Goal: Task Accomplishment & Management: Complete application form

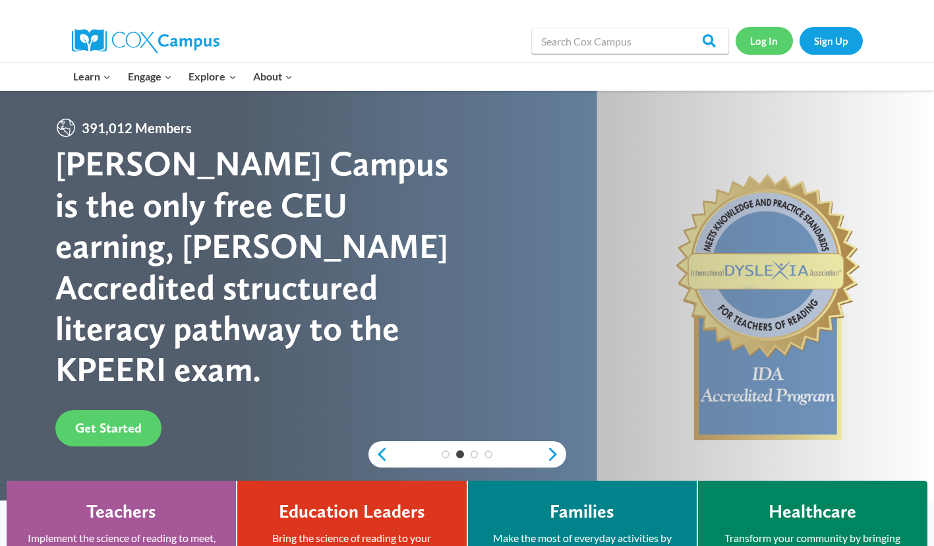
click at [763, 39] on link "Log In" at bounding box center [764, 40] width 57 height 27
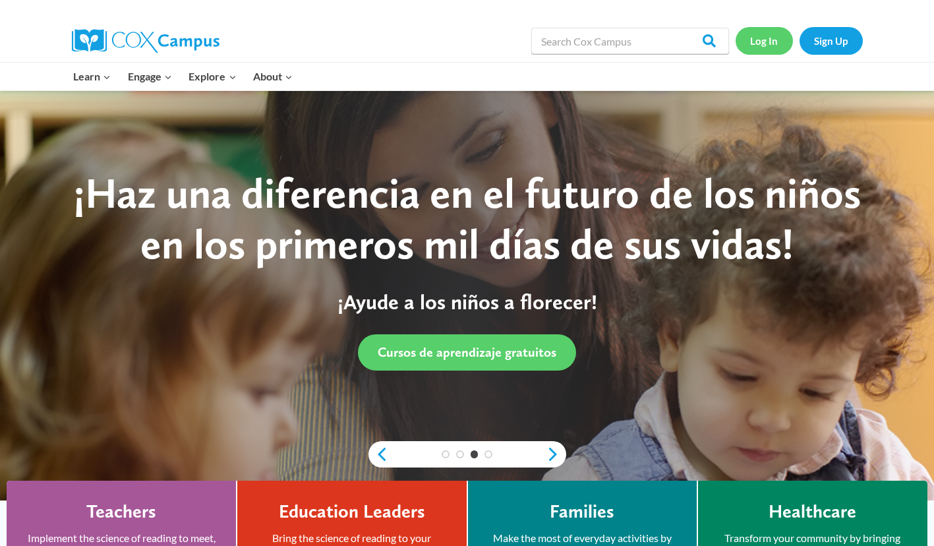
click at [763, 39] on link "Log In" at bounding box center [764, 40] width 57 height 27
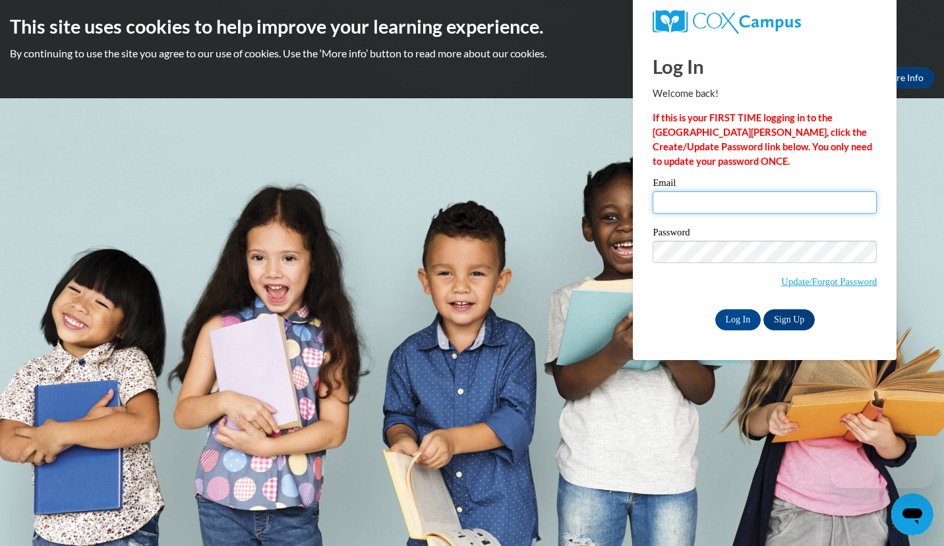
click at [673, 200] on input "Email" at bounding box center [765, 202] width 224 height 22
type input "k"
type input "kmcneil@kindezi.org"
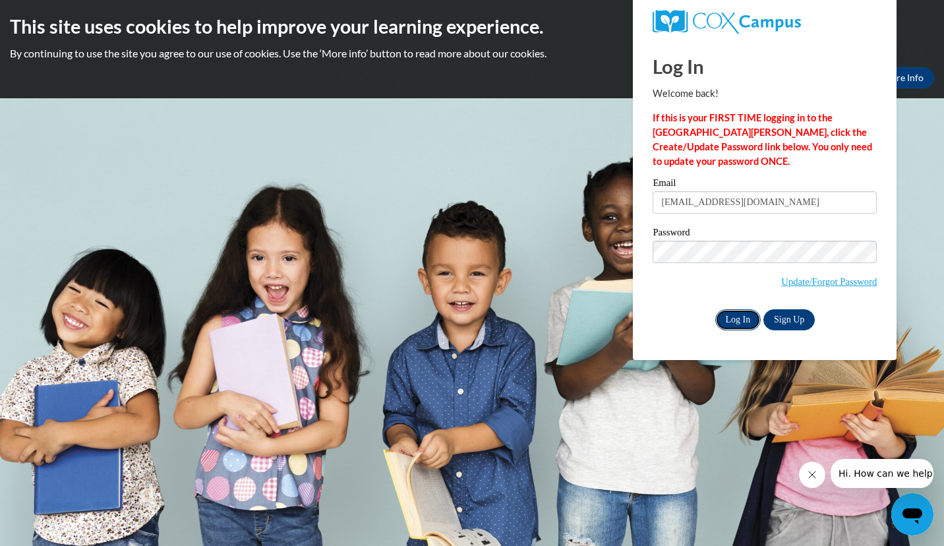
click at [736, 316] on input "Log In" at bounding box center [738, 319] width 46 height 21
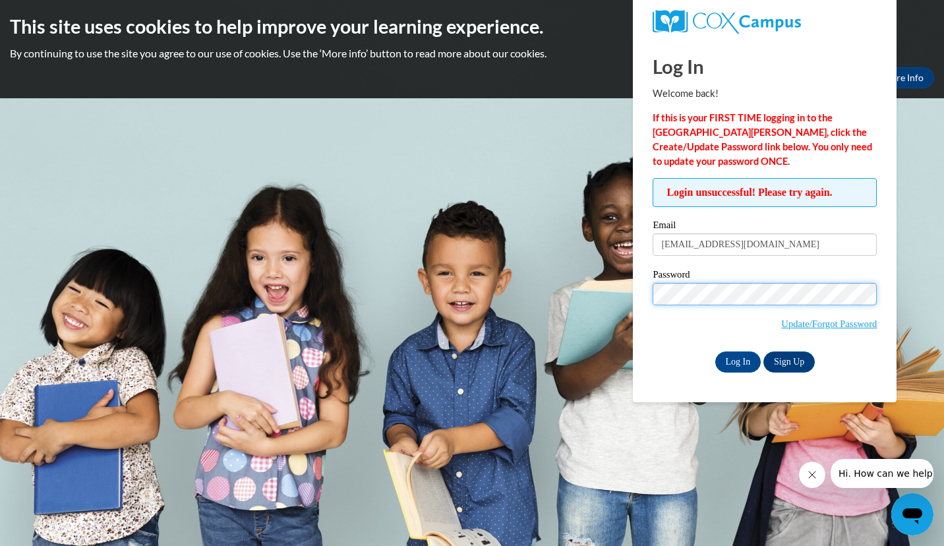
click at [715, 351] on input "Log In" at bounding box center [738, 361] width 46 height 21
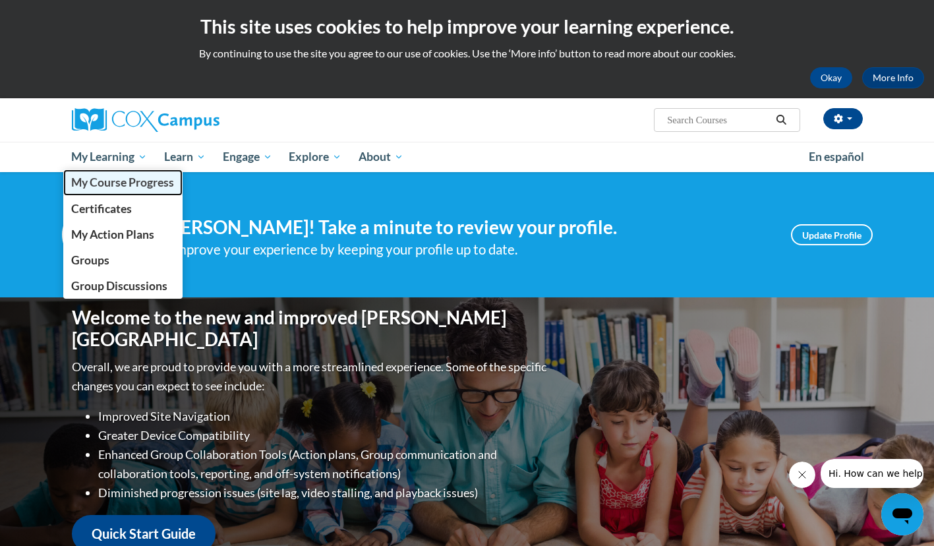
click at [118, 183] on span "My Course Progress" at bounding box center [122, 182] width 103 height 14
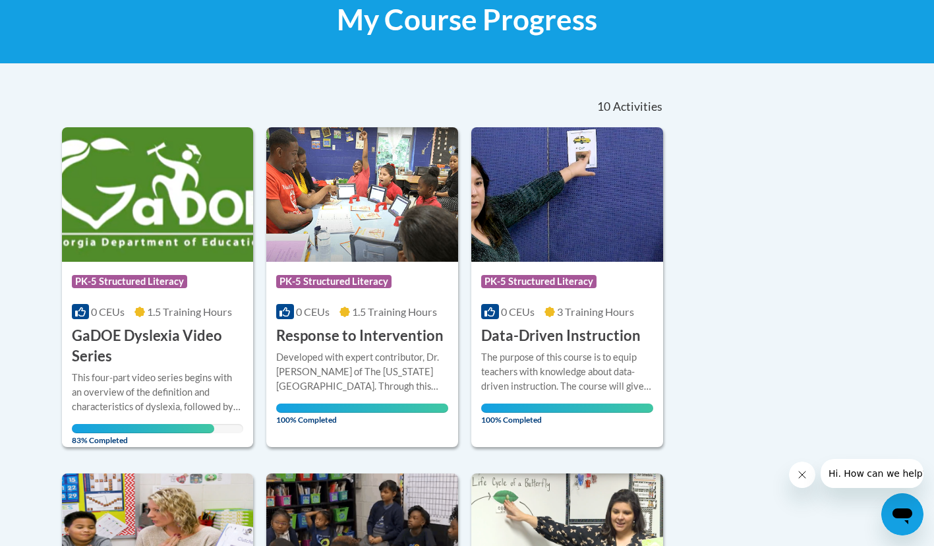
scroll to position [214, 0]
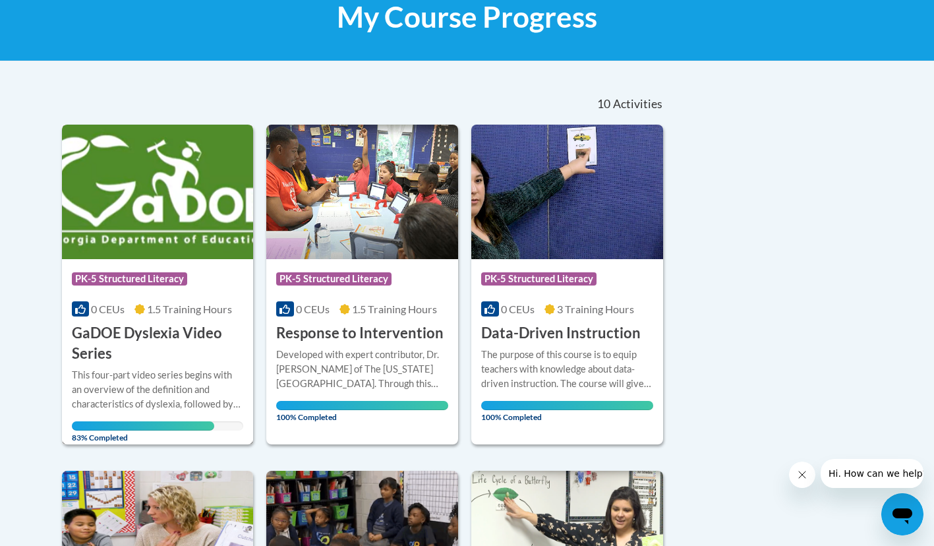
click at [138, 214] on img at bounding box center [158, 192] width 192 height 134
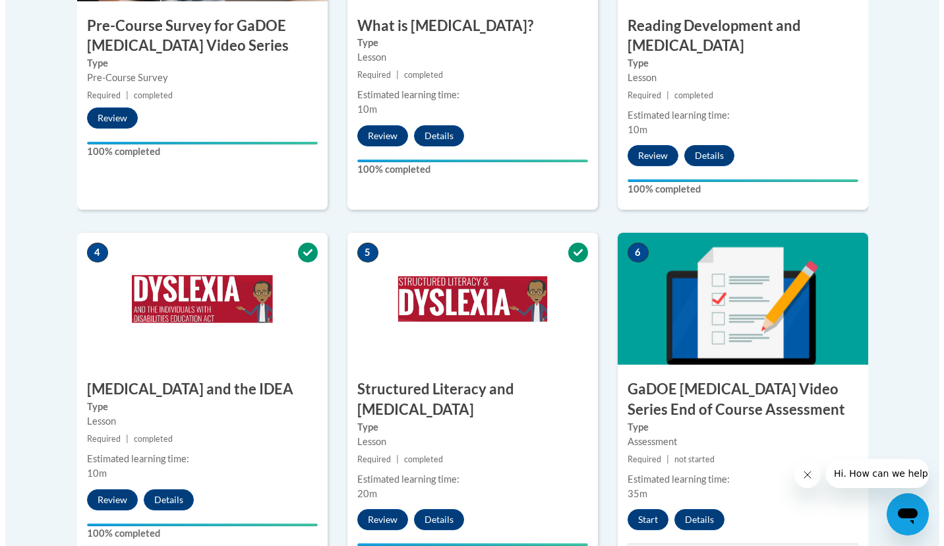
scroll to position [618, 0]
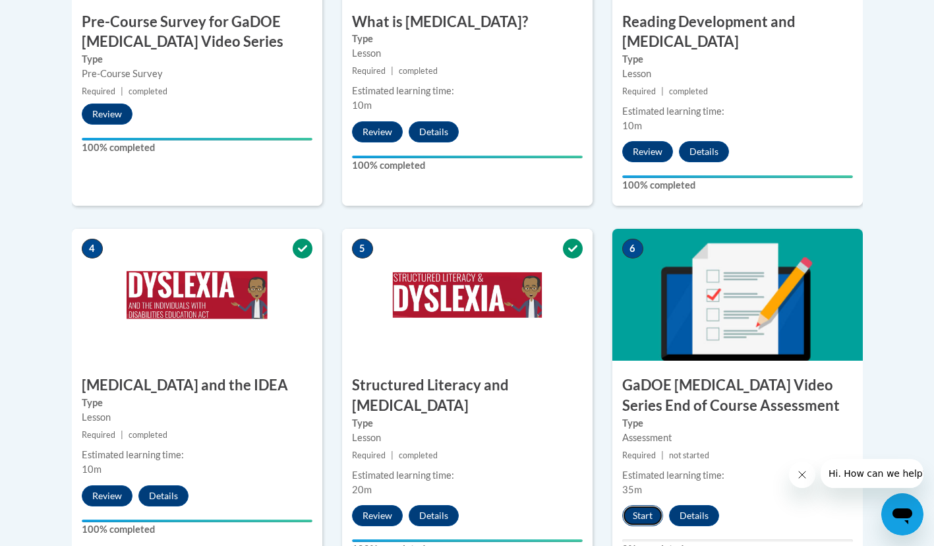
click at [632, 505] on button "Start" at bounding box center [642, 515] width 41 height 21
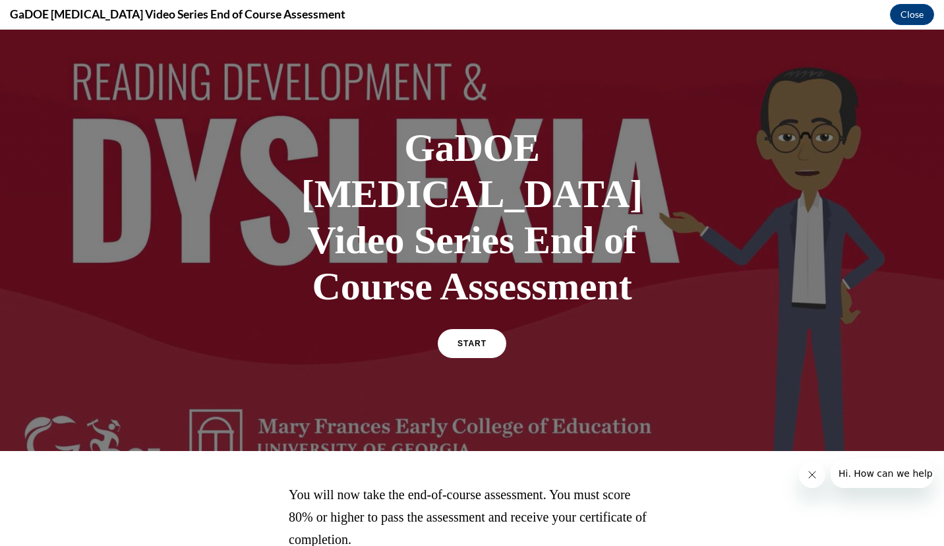
scroll to position [62, 0]
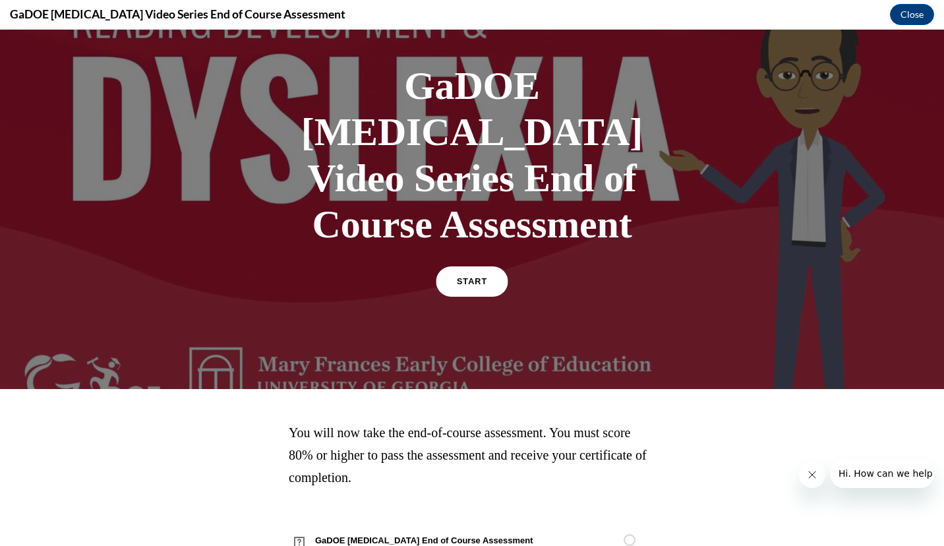
click at [463, 266] on link "START" at bounding box center [472, 281] width 72 height 30
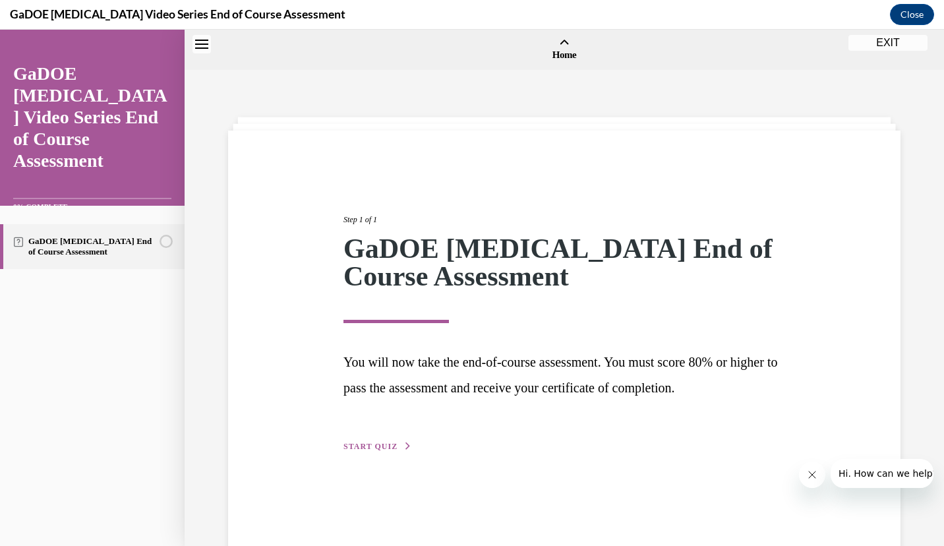
scroll to position [41, 0]
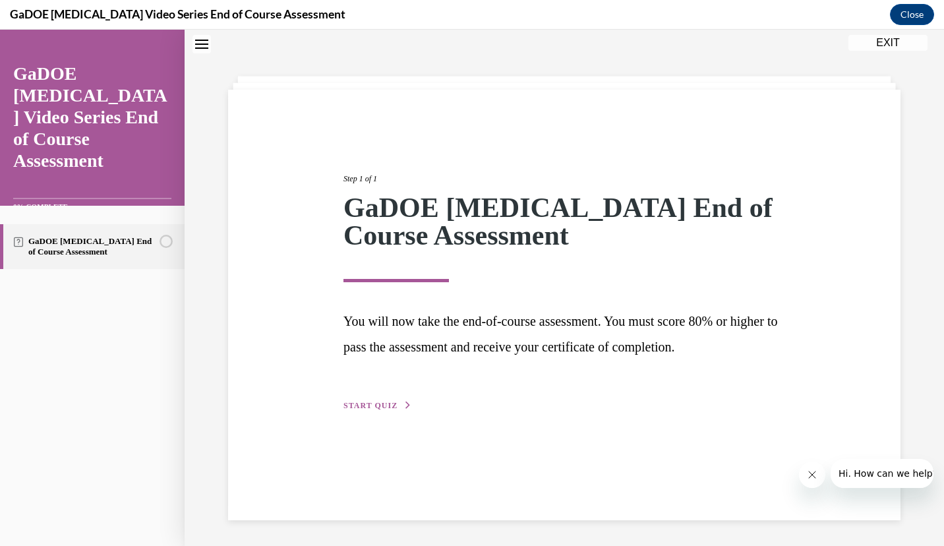
click at [350, 408] on span "START QUIZ" at bounding box center [370, 405] width 54 height 9
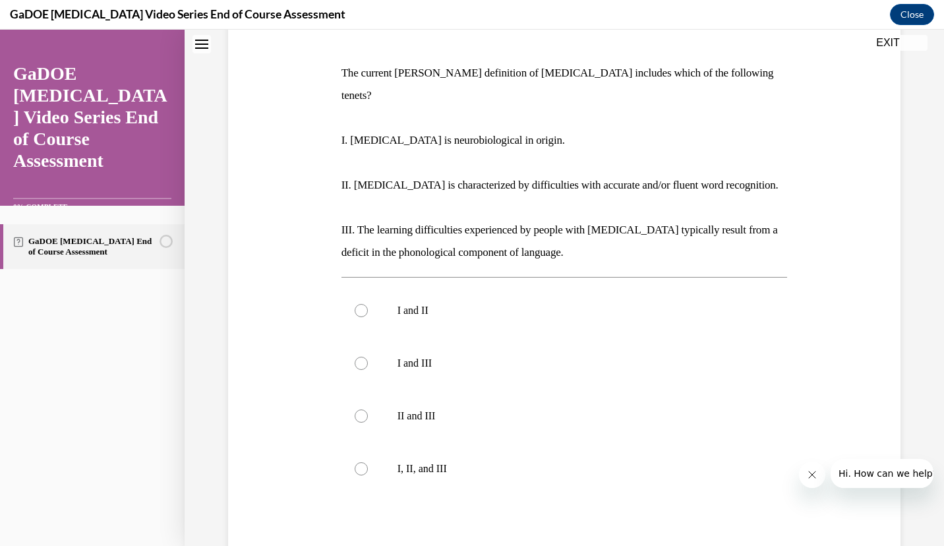
scroll to position [191, 0]
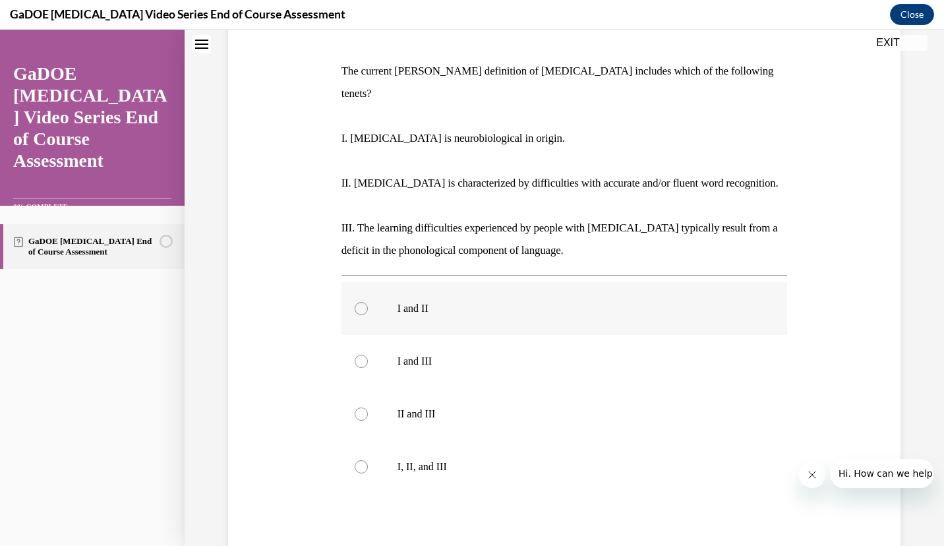
click at [374, 283] on label "I and II" at bounding box center [564, 308] width 446 height 53
click at [368, 302] on input "I and II" at bounding box center [361, 308] width 13 height 13
radio input "true"
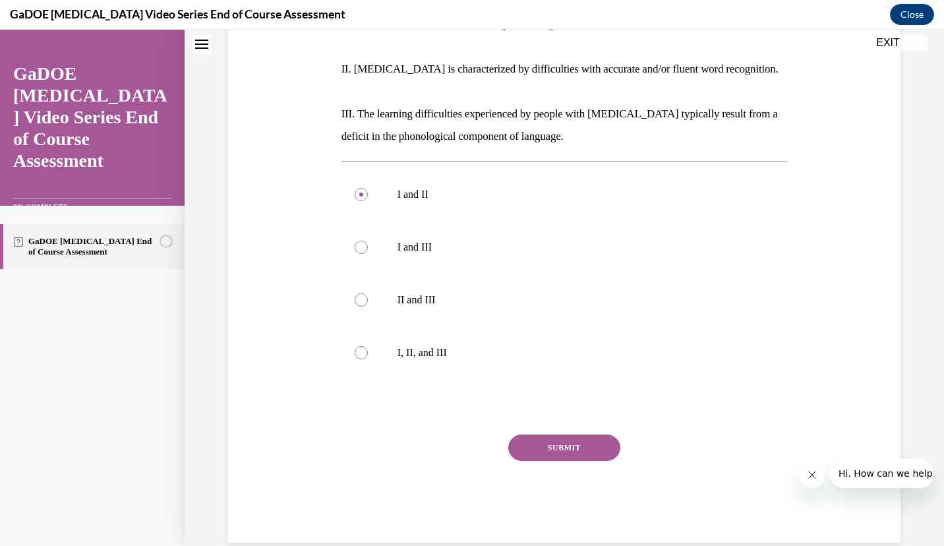
scroll to position [306, 0]
click at [537, 434] on button "SUBMIT" at bounding box center [564, 447] width 112 height 26
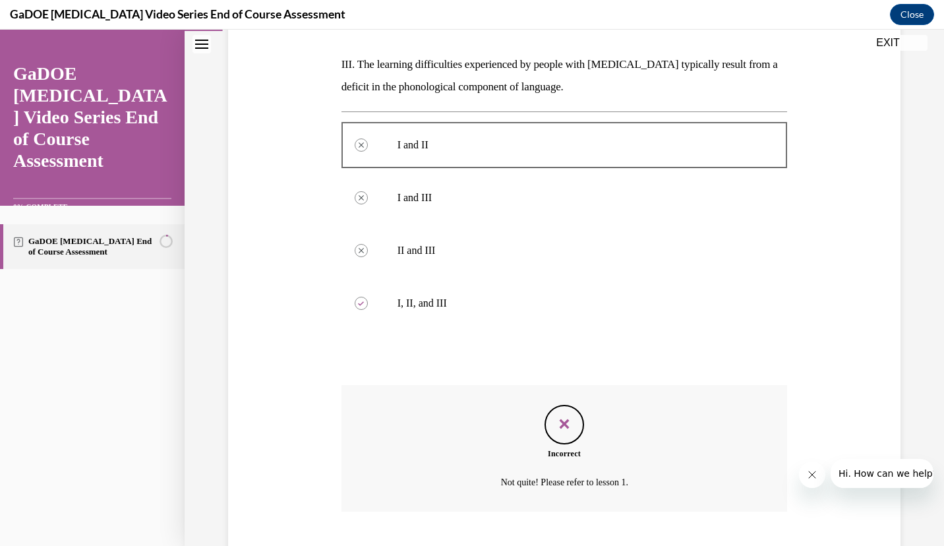
scroll to position [413, 0]
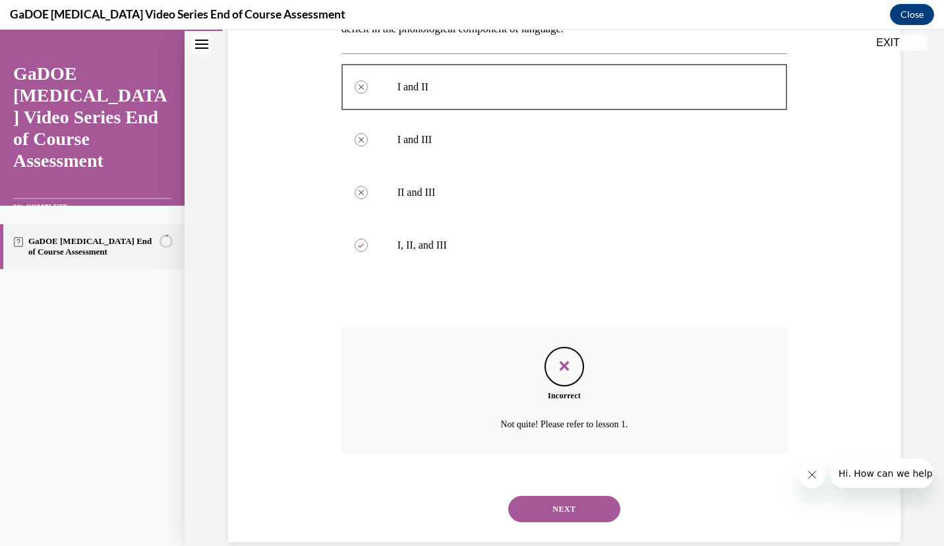
click at [521, 496] on button "NEXT" at bounding box center [564, 509] width 112 height 26
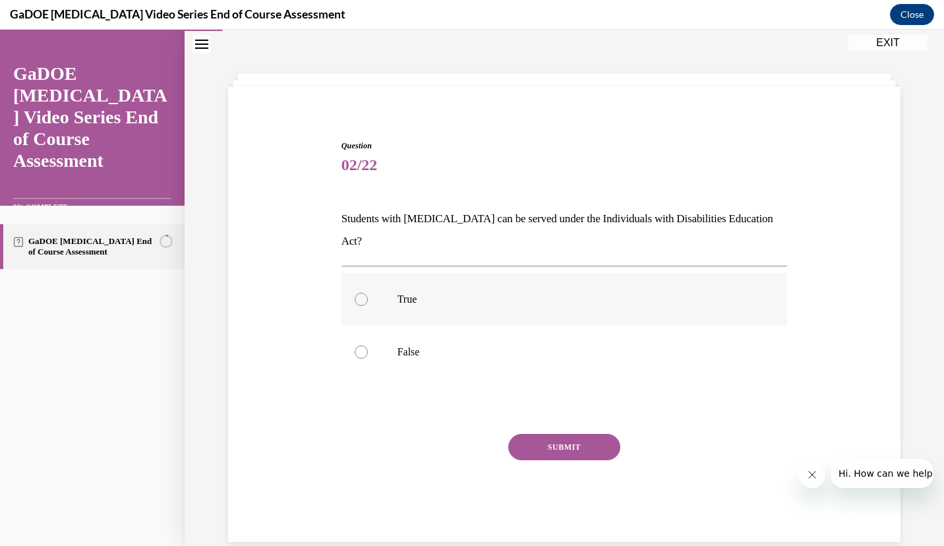
click at [496, 293] on p "True" at bounding box center [575, 299] width 357 height 13
click at [368, 293] on input "True" at bounding box center [361, 299] width 13 height 13
radio input "true"
drag, startPoint x: 539, startPoint y: 432, endPoint x: 526, endPoint y: 426, distance: 14.5
click at [526, 434] on button "SUBMIT" at bounding box center [564, 447] width 112 height 26
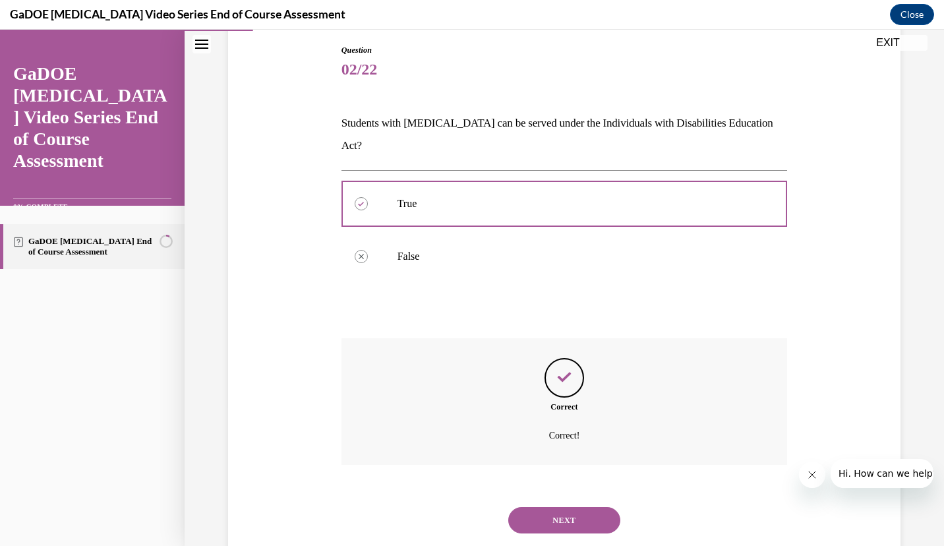
scroll to position [150, 0]
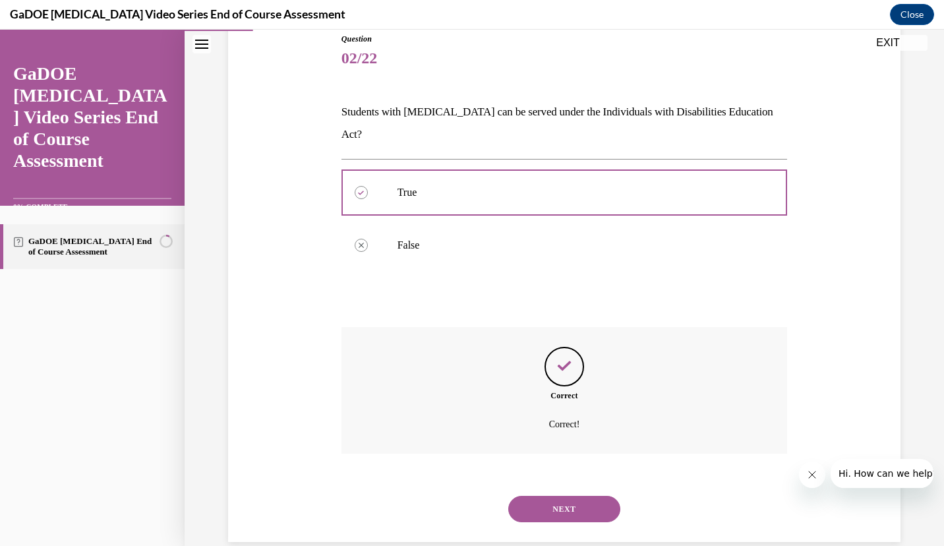
click at [540, 496] on button "NEXT" at bounding box center [564, 509] width 112 height 26
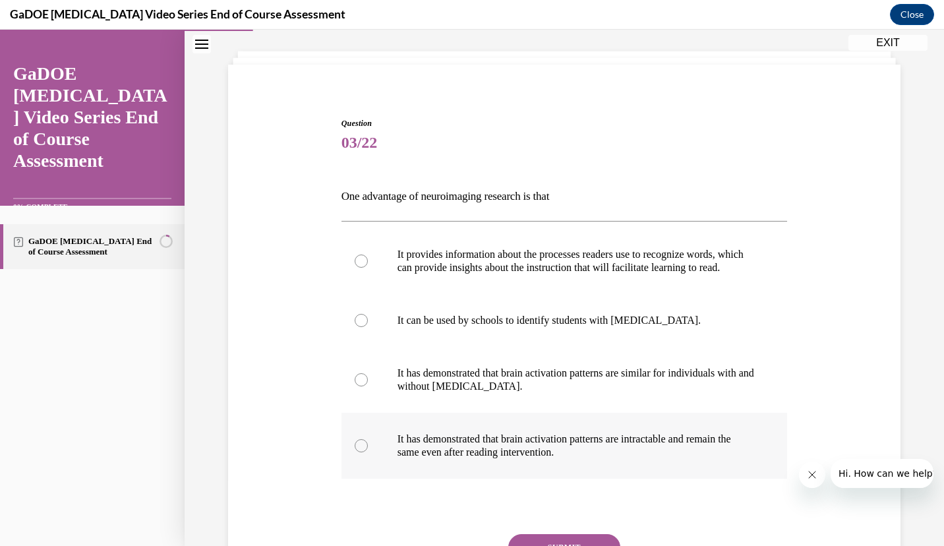
scroll to position [68, 0]
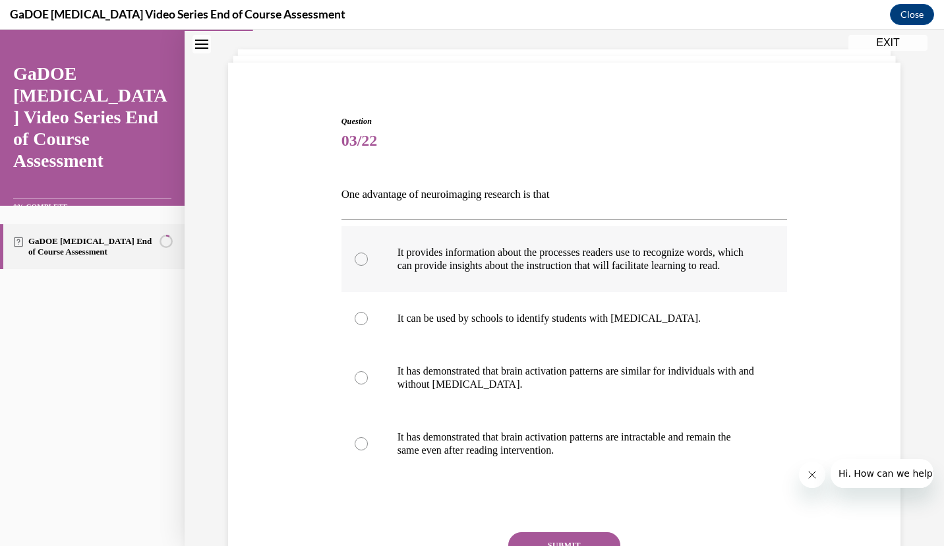
click at [582, 272] on p "It provides information about the processes readers use to recognize words, whi…" at bounding box center [575, 259] width 357 height 26
click at [368, 266] on input "It provides information about the processes readers use to recognize words, whi…" at bounding box center [361, 258] width 13 height 13
radio input "true"
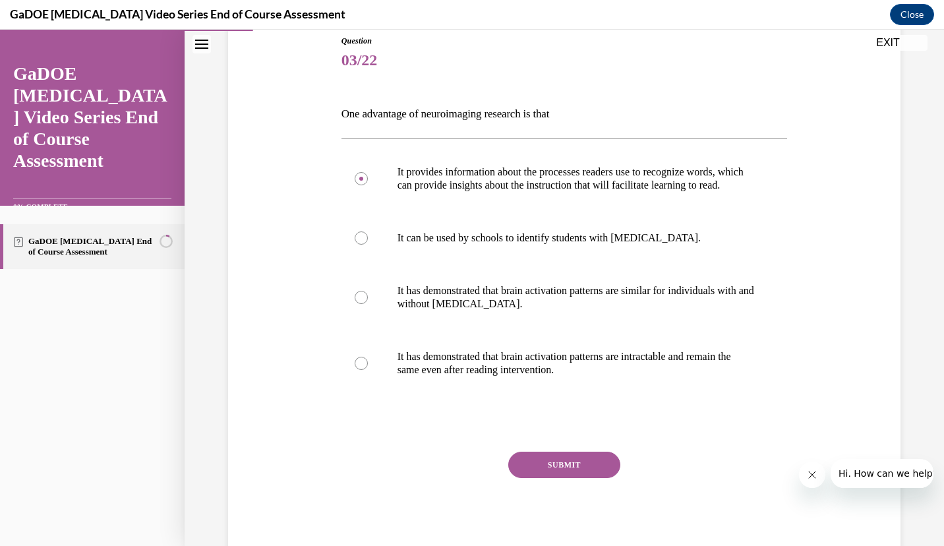
scroll to position [202, 0]
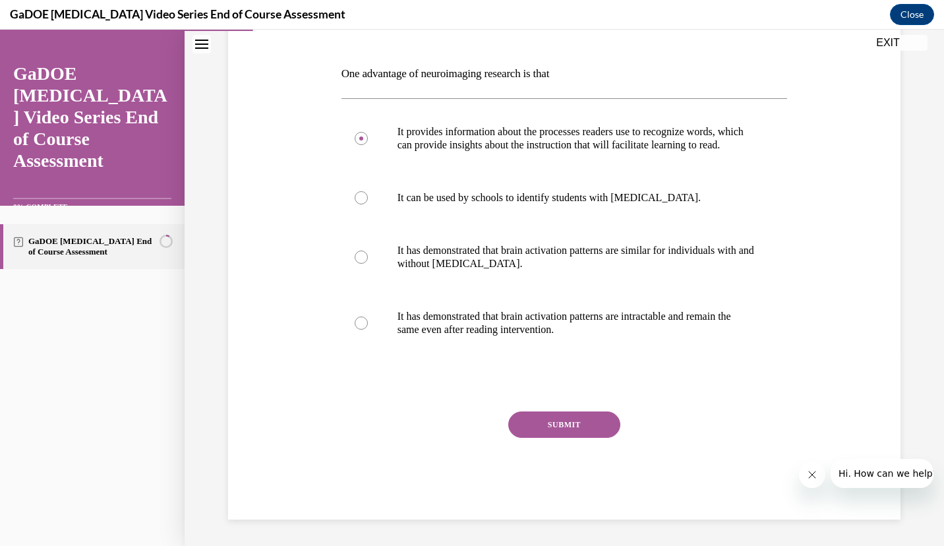
click at [571, 430] on button "SUBMIT" at bounding box center [564, 424] width 112 height 26
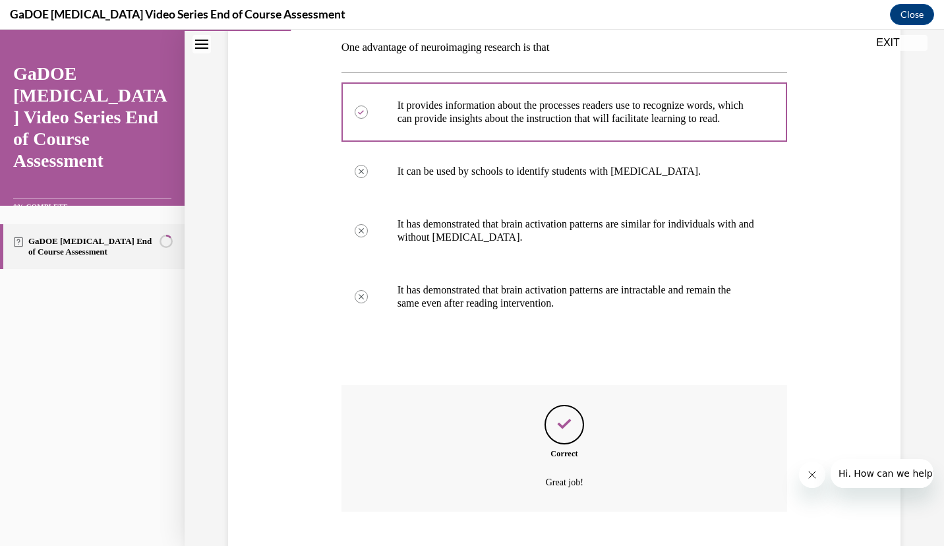
scroll to position [308, 0]
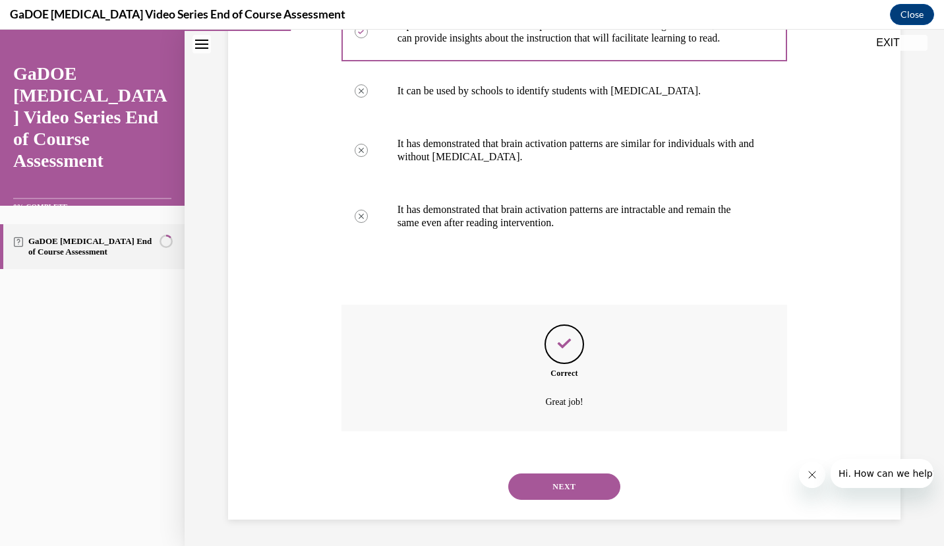
click at [537, 486] on button "NEXT" at bounding box center [564, 486] width 112 height 26
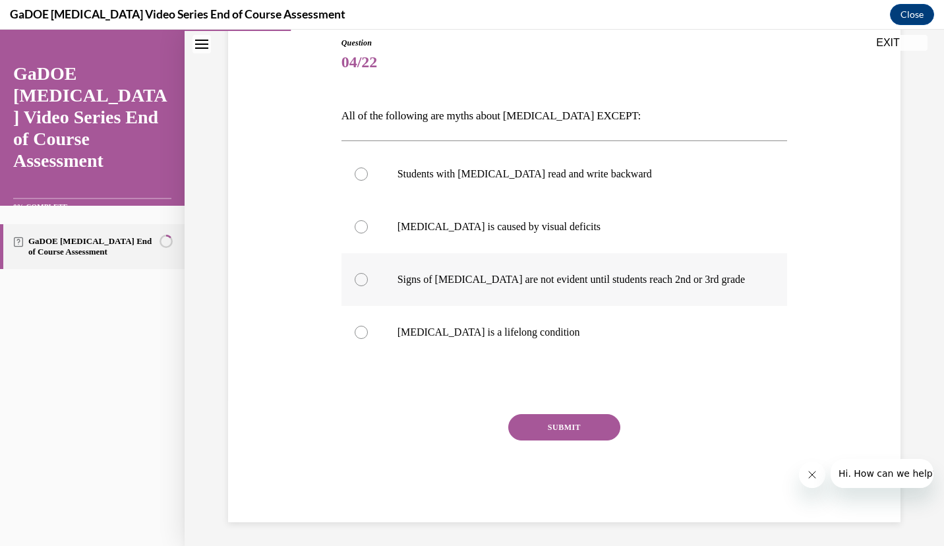
click at [709, 277] on p "Signs of [MEDICAL_DATA] are not evident until students reach 2nd or 3rd grade" at bounding box center [575, 279] width 357 height 13
click at [368, 277] on input "Signs of [MEDICAL_DATA] are not evident until students reach 2nd or 3rd grade" at bounding box center [361, 279] width 13 height 13
radio input "true"
drag, startPoint x: 550, startPoint y: 433, endPoint x: 355, endPoint y: 227, distance: 283.0
click at [355, 227] on div at bounding box center [361, 226] width 13 height 13
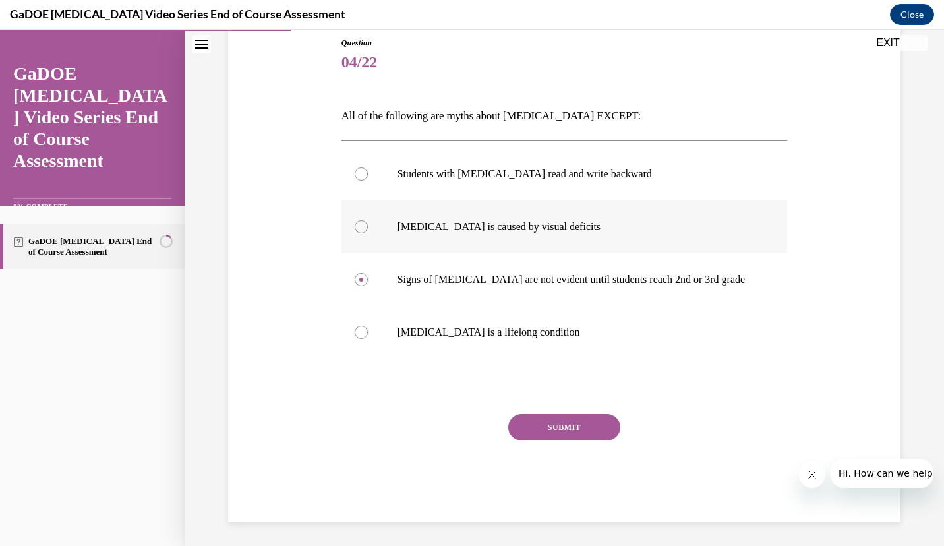
click at [355, 227] on input "[MEDICAL_DATA] is caused by visual deficits" at bounding box center [361, 226] width 13 height 13
radio input "true"
click at [566, 428] on button "SUBMIT" at bounding box center [564, 427] width 112 height 26
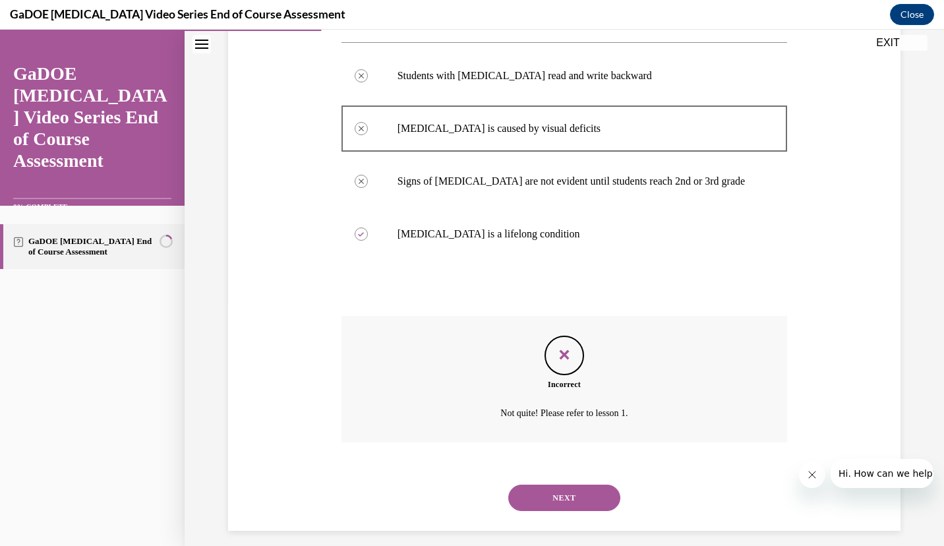
scroll to position [256, 0]
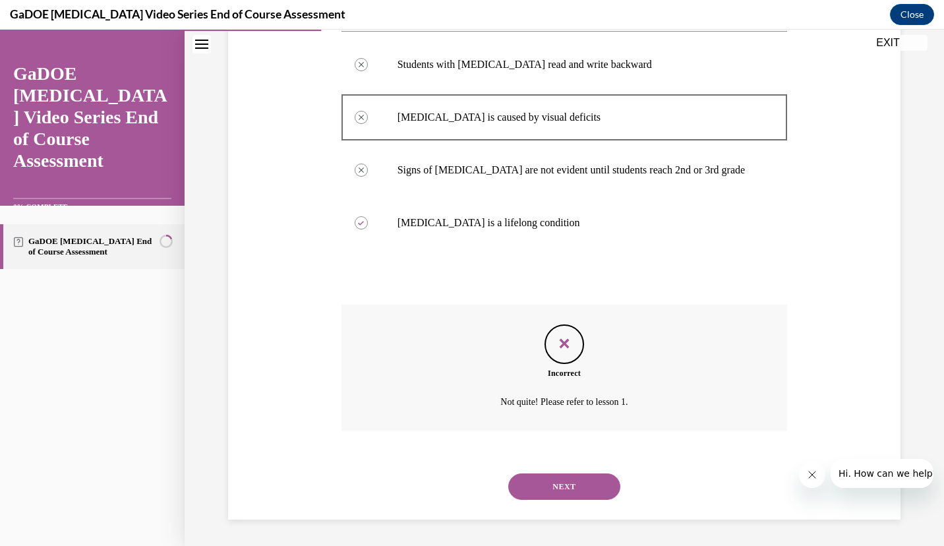
drag, startPoint x: 543, startPoint y: 486, endPoint x: 529, endPoint y: 484, distance: 14.7
click at [529, 484] on button "NEXT" at bounding box center [564, 486] width 112 height 26
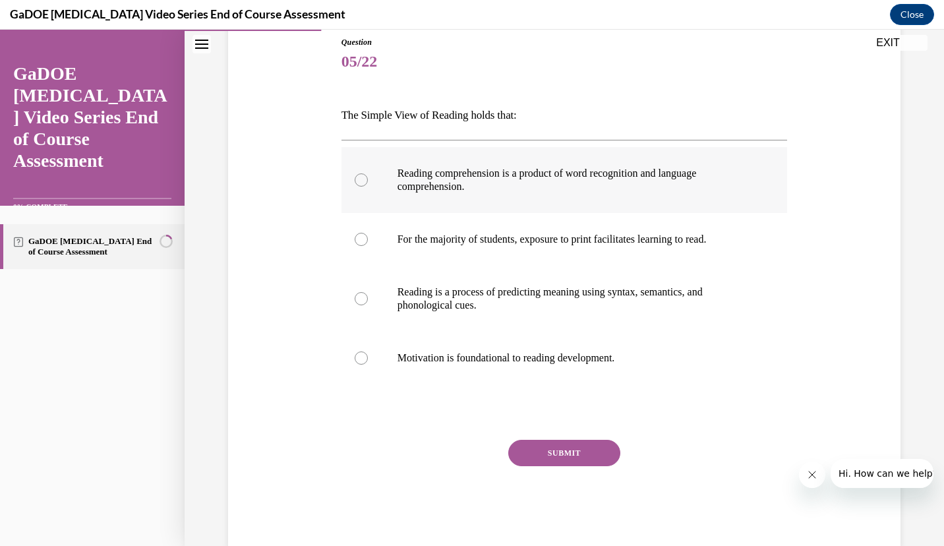
click at [591, 171] on p "Reading comprehension is a product of word recognition and language comprehensi…" at bounding box center [575, 180] width 357 height 26
click at [368, 173] on input "Reading comprehension is a product of word recognition and language comprehensi…" at bounding box center [361, 179] width 13 height 13
radio input "true"
click at [556, 452] on button "SUBMIT" at bounding box center [564, 453] width 112 height 26
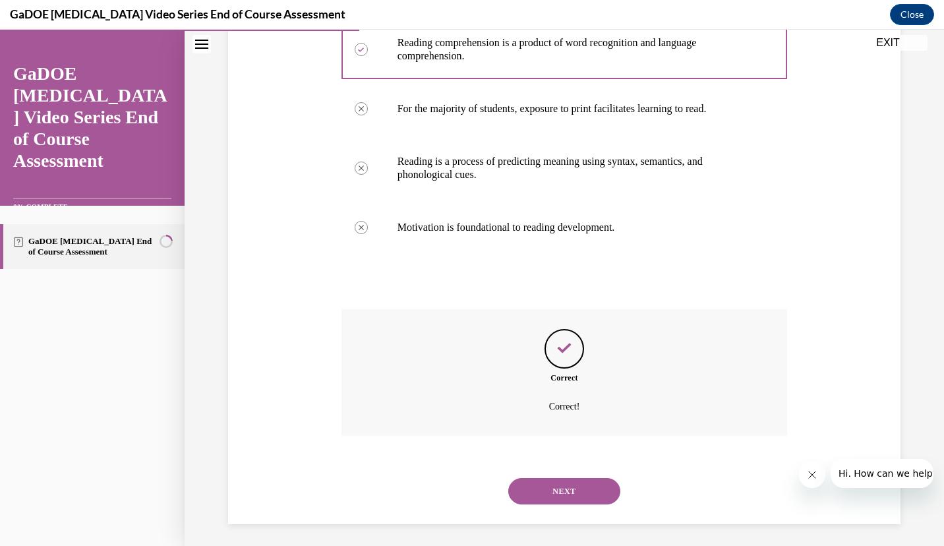
scroll to position [282, 0]
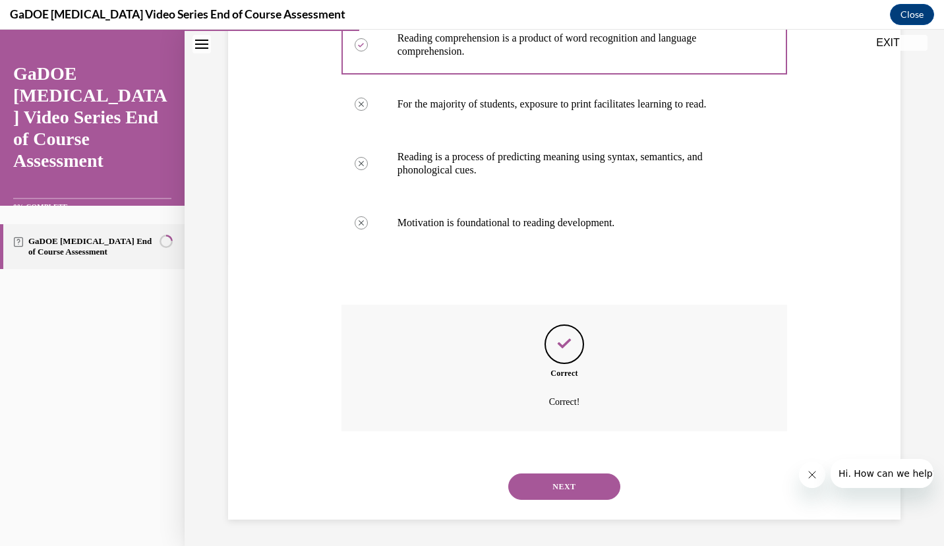
click at [531, 492] on button "NEXT" at bounding box center [564, 486] width 112 height 26
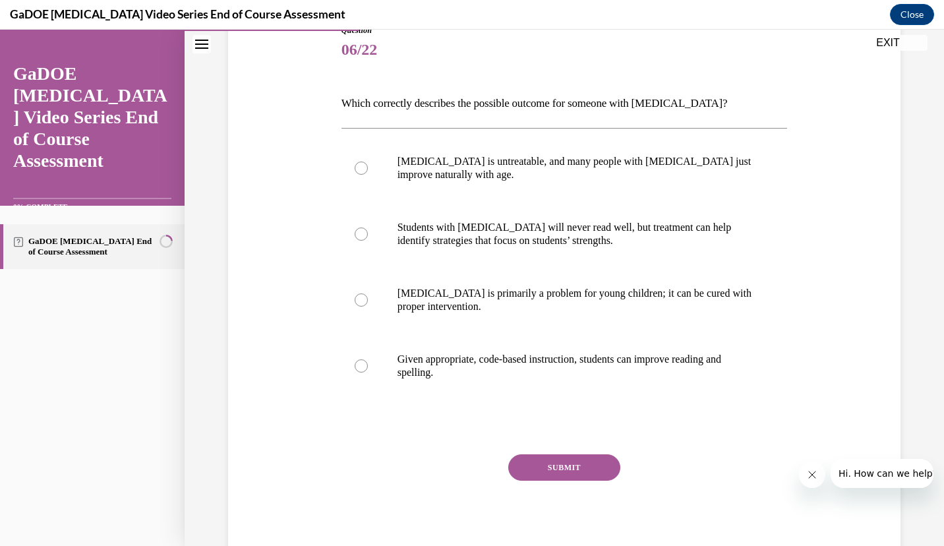
scroll to position [160, 0]
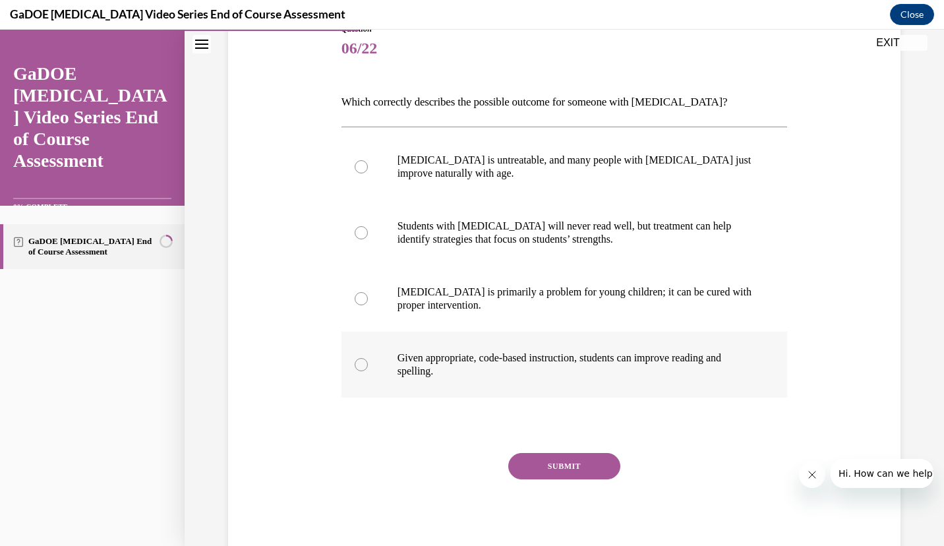
click at [667, 365] on p "Given appropriate, code-based instruction, students can improve reading and spe…" at bounding box center [575, 364] width 357 height 26
click at [368, 365] on input "Given appropriate, code-based instruction, students can improve reading and spe…" at bounding box center [361, 364] width 13 height 13
radio input "true"
click at [580, 477] on button "SUBMIT" at bounding box center [564, 466] width 112 height 26
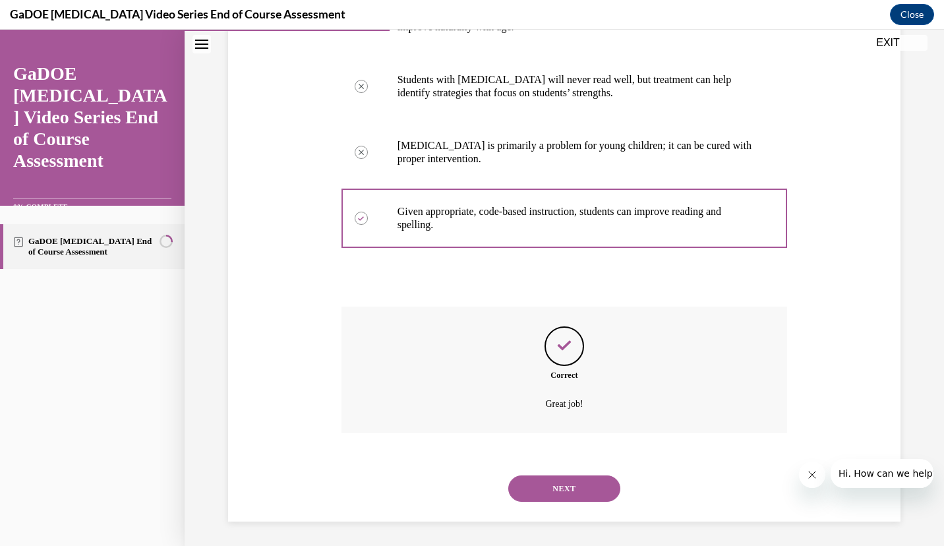
scroll to position [308, 0]
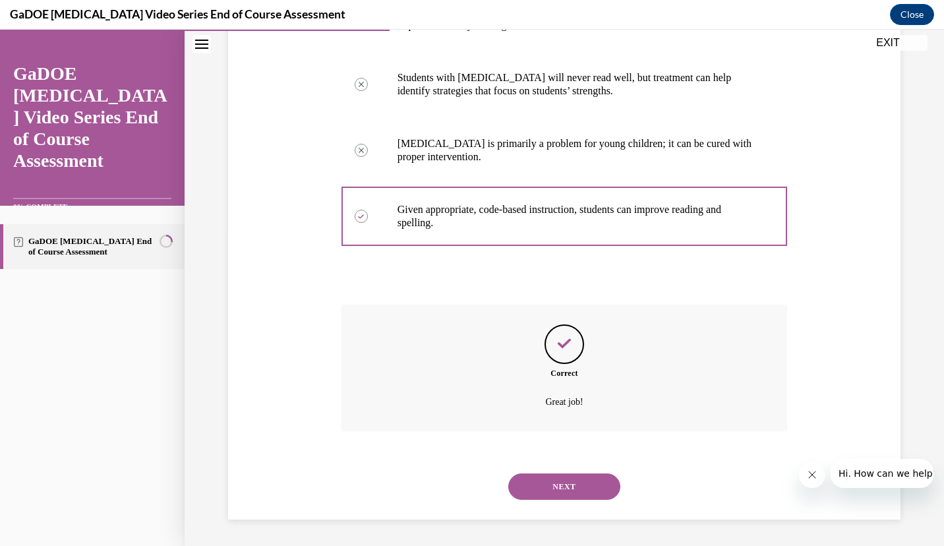
click at [560, 481] on button "NEXT" at bounding box center [564, 486] width 112 height 26
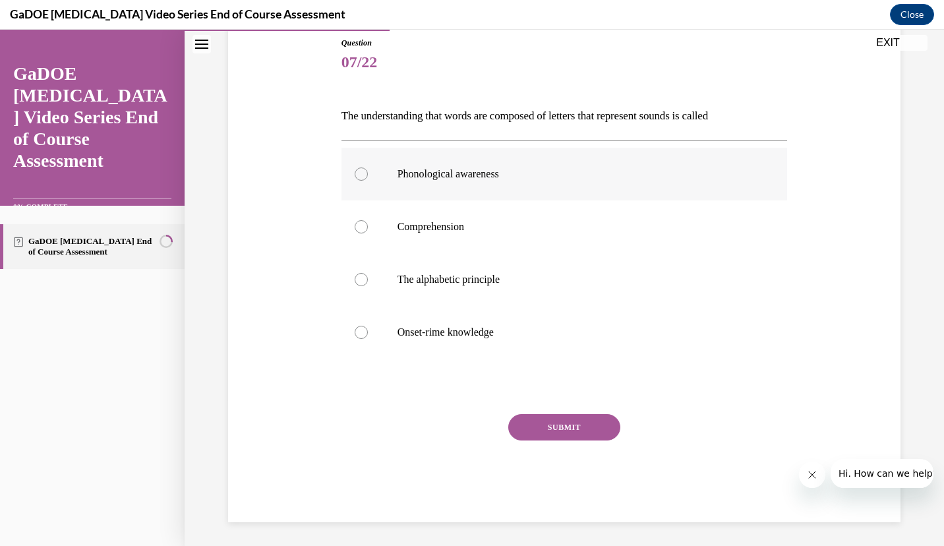
click at [588, 177] on p "Phonological awareness" at bounding box center [575, 173] width 357 height 13
click at [368, 177] on input "Phonological awareness" at bounding box center [361, 173] width 13 height 13
radio input "true"
click at [533, 428] on button "SUBMIT" at bounding box center [564, 427] width 112 height 26
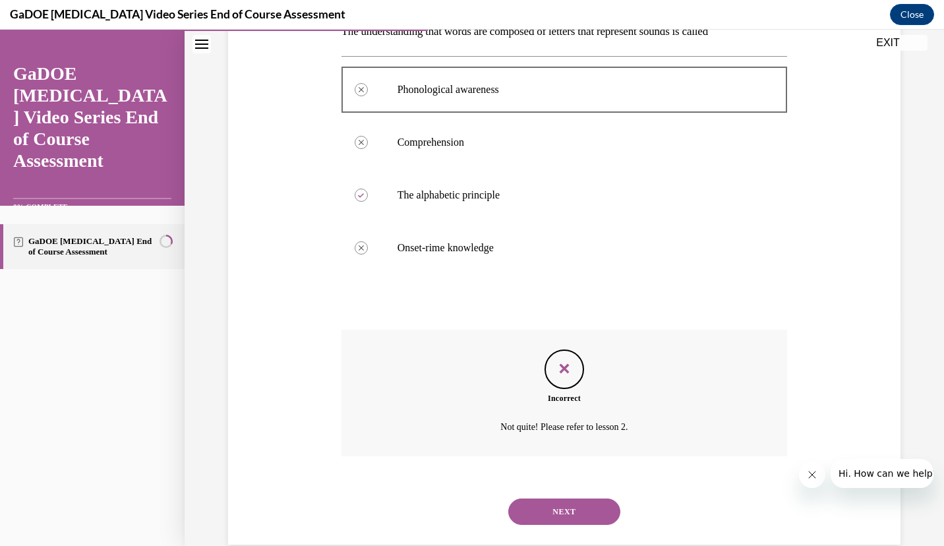
scroll to position [256, 0]
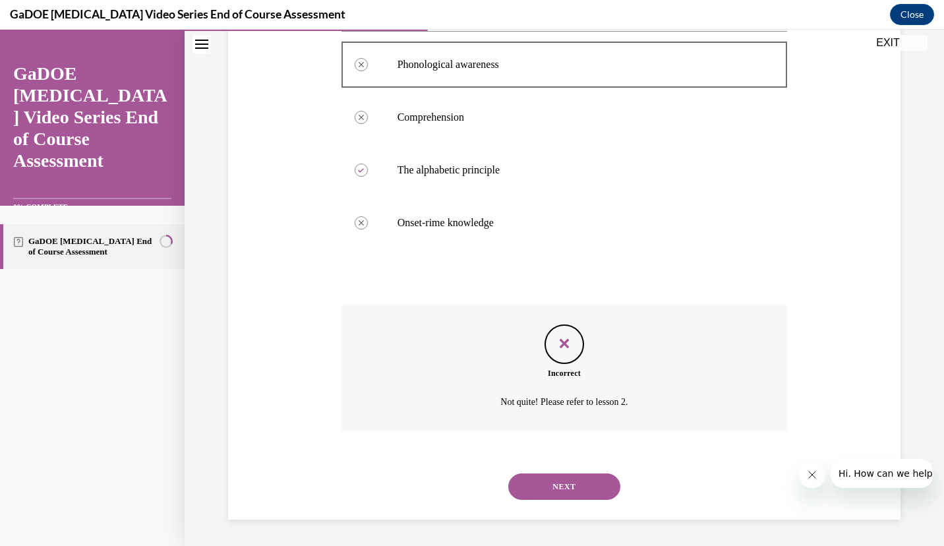
click at [523, 492] on button "NEXT" at bounding box center [564, 486] width 112 height 26
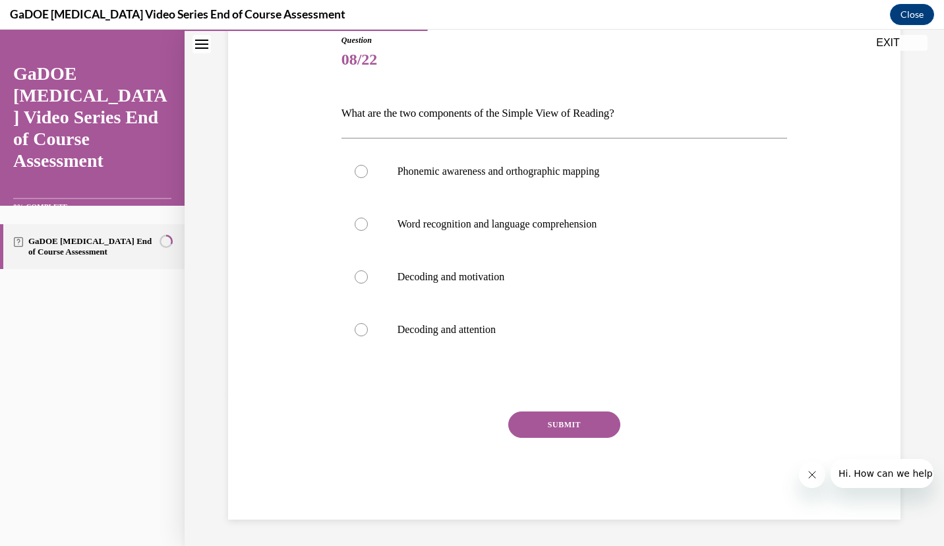
scroll to position [146, 0]
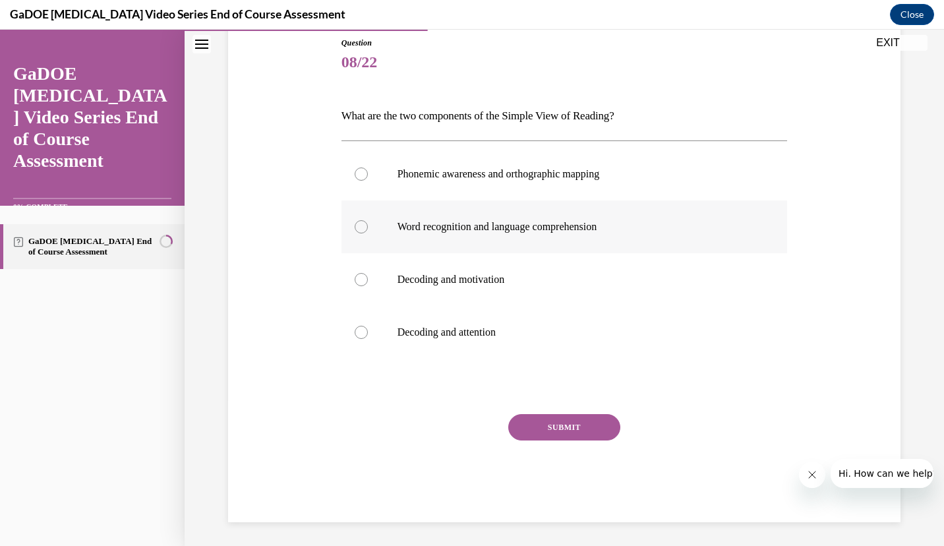
click at [477, 224] on p "Word recognition and language comprehension" at bounding box center [575, 226] width 357 height 13
click at [368, 224] on input "Word recognition and language comprehension" at bounding box center [361, 226] width 13 height 13
radio input "true"
click at [525, 403] on div "Question 08/22 What are the two components of the Simple View of Reading? Phone…" at bounding box center [564, 279] width 446 height 485
click at [515, 429] on button "SUBMIT" at bounding box center [564, 427] width 112 height 26
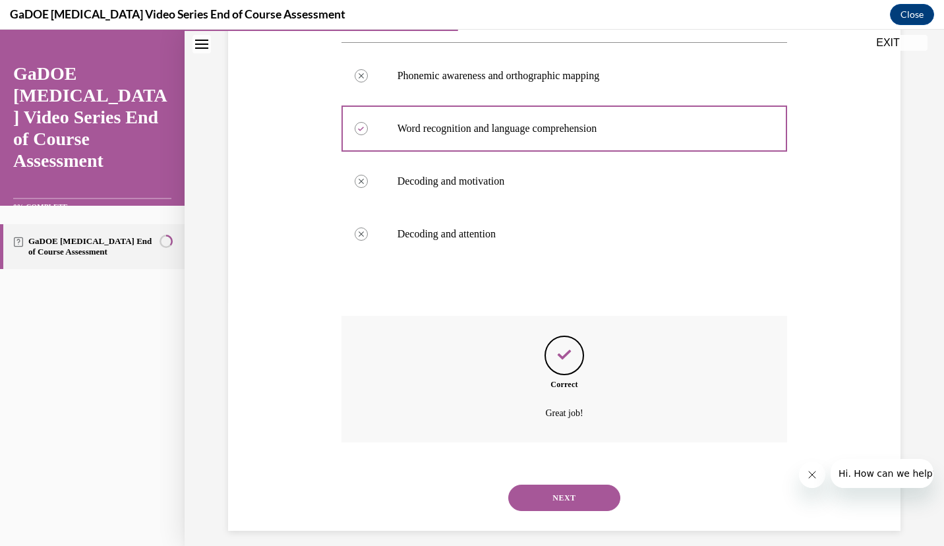
scroll to position [256, 0]
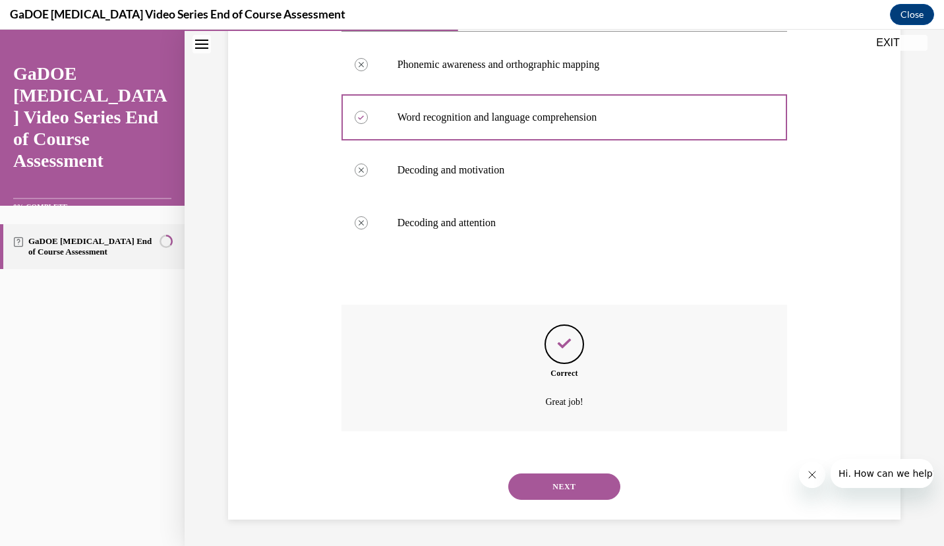
click at [525, 482] on button "NEXT" at bounding box center [564, 486] width 112 height 26
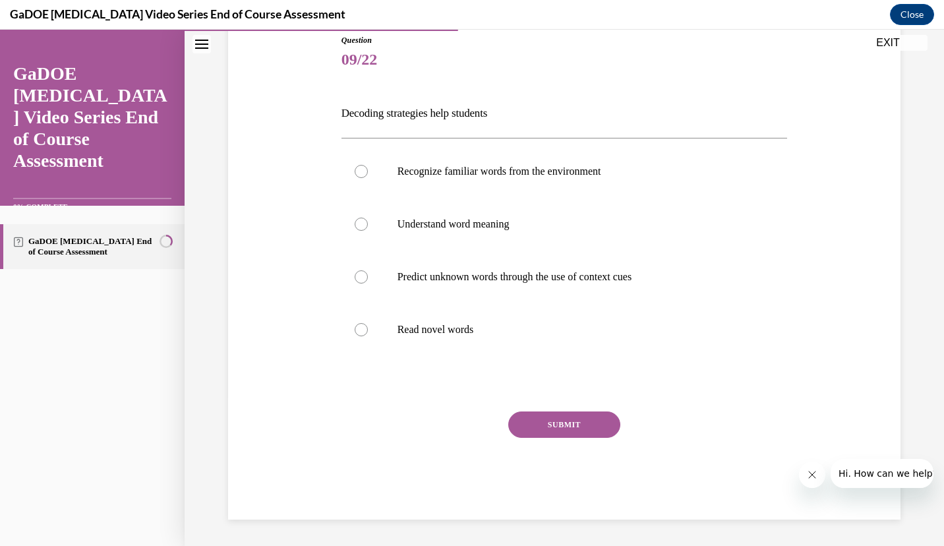
scroll to position [146, 0]
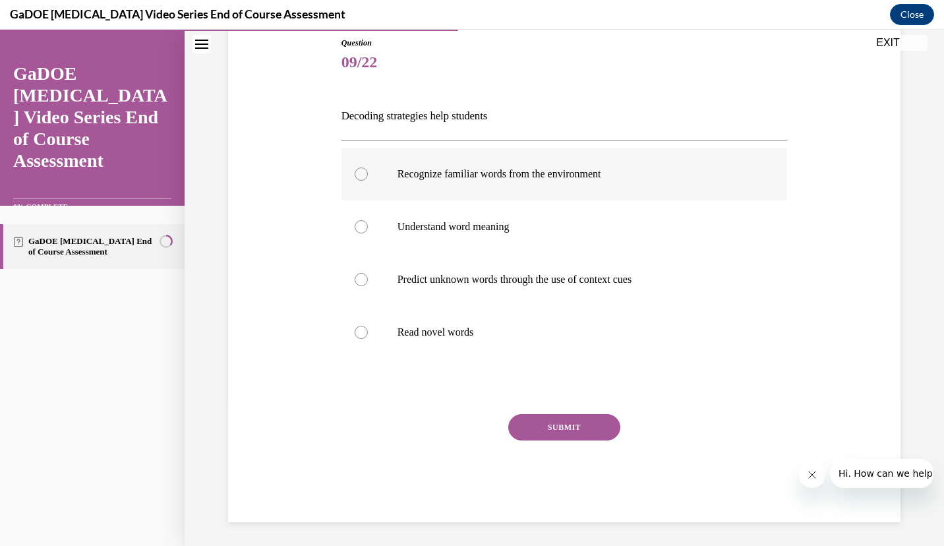
click at [588, 177] on p "Recognize familiar words from the environment" at bounding box center [575, 173] width 357 height 13
click at [368, 177] on input "Recognize familiar words from the environment" at bounding box center [361, 173] width 13 height 13
radio input "true"
click at [520, 419] on button "SUBMIT" at bounding box center [564, 427] width 112 height 26
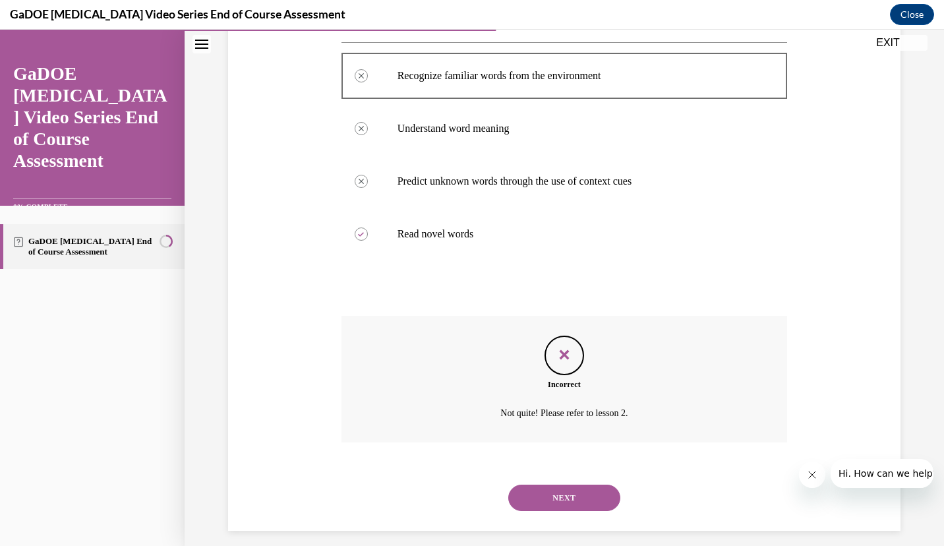
scroll to position [256, 0]
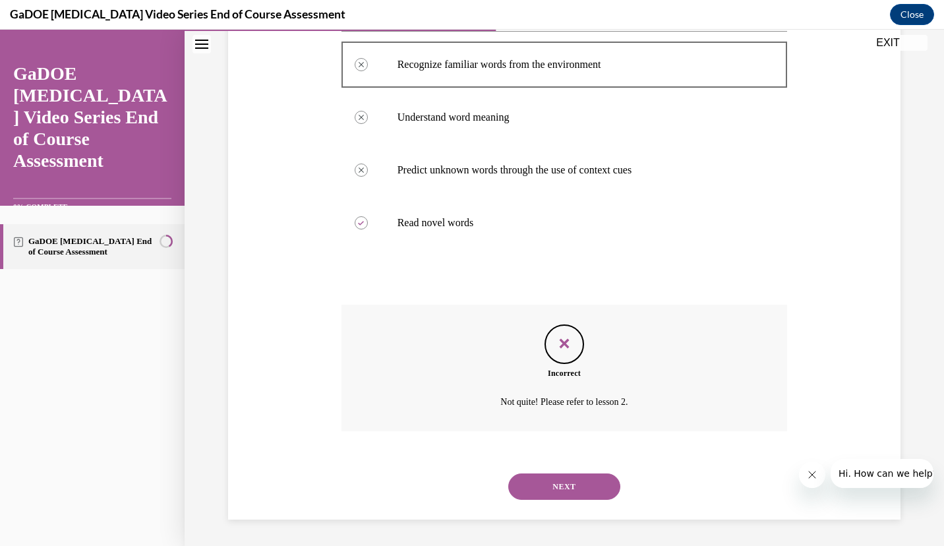
click at [525, 503] on div "NEXT" at bounding box center [564, 486] width 446 height 53
click at [538, 490] on button "NEXT" at bounding box center [564, 486] width 112 height 26
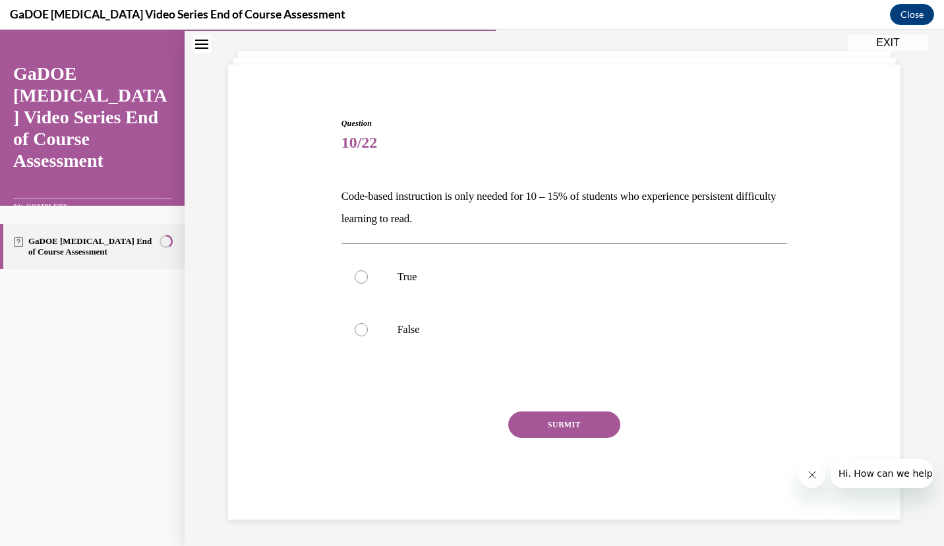
scroll to position [66, 0]
click at [355, 332] on div at bounding box center [361, 329] width 13 height 13
click at [355, 332] on input "False" at bounding box center [361, 329] width 13 height 13
radio input "true"
click at [548, 430] on button "SUBMIT" at bounding box center [564, 424] width 112 height 26
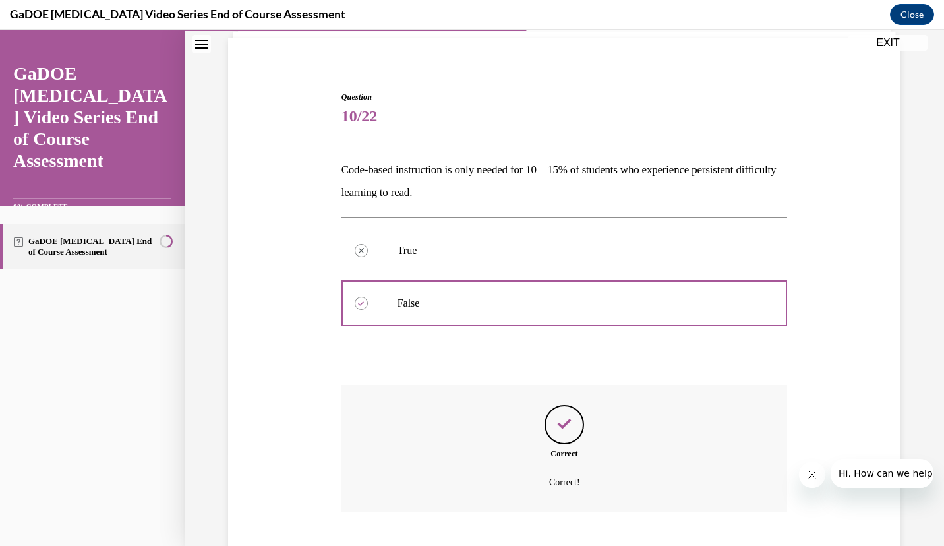
scroll to position [173, 0]
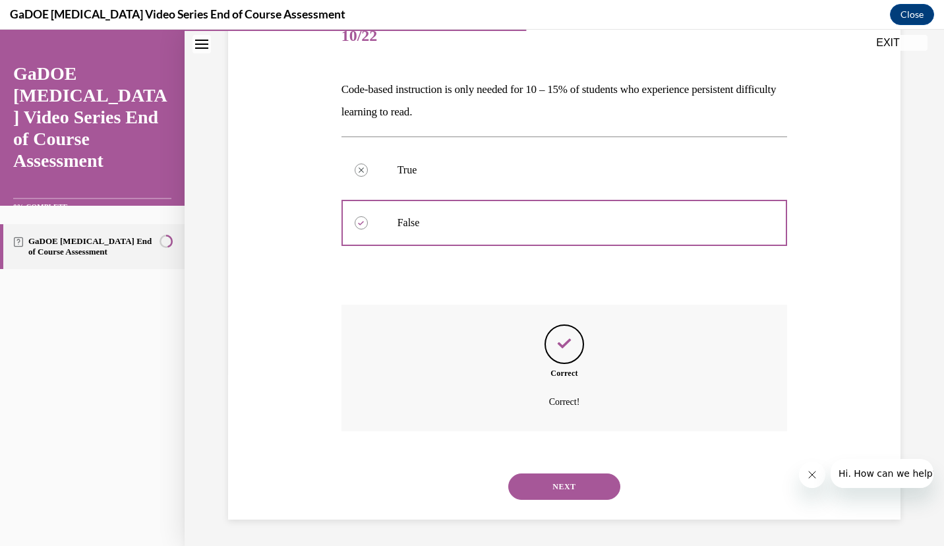
click at [512, 506] on div "NEXT" at bounding box center [564, 486] width 446 height 53
click at [521, 489] on button "NEXT" at bounding box center [564, 486] width 112 height 26
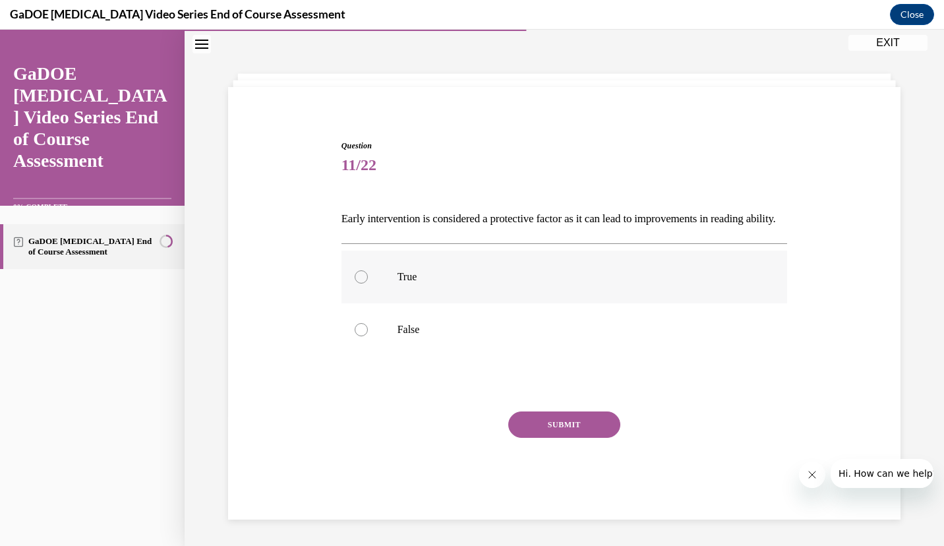
click at [457, 276] on p "True" at bounding box center [575, 276] width 357 height 13
click at [368, 276] on input "True" at bounding box center [361, 276] width 13 height 13
radio input "true"
click at [553, 432] on button "SUBMIT" at bounding box center [564, 424] width 112 height 26
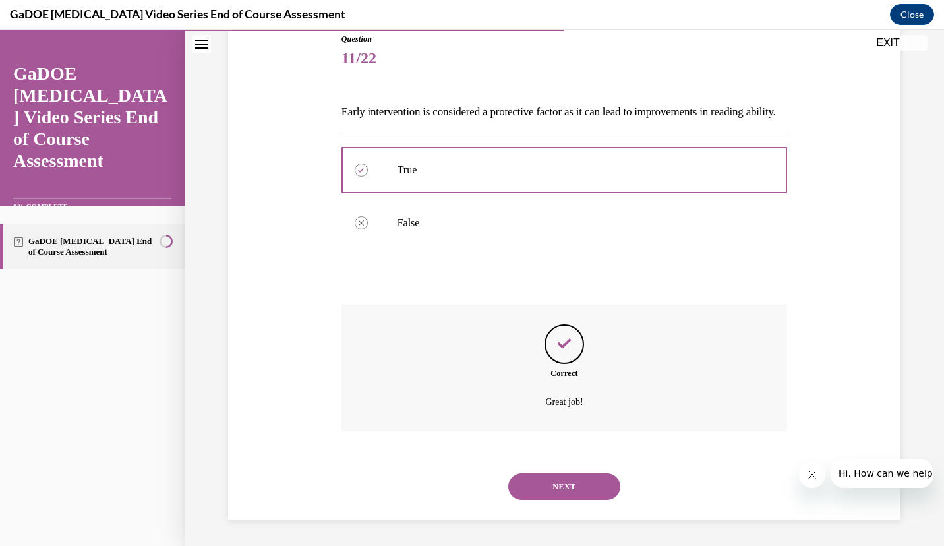
scroll to position [173, 0]
click at [550, 477] on button "NEXT" at bounding box center [564, 486] width 112 height 26
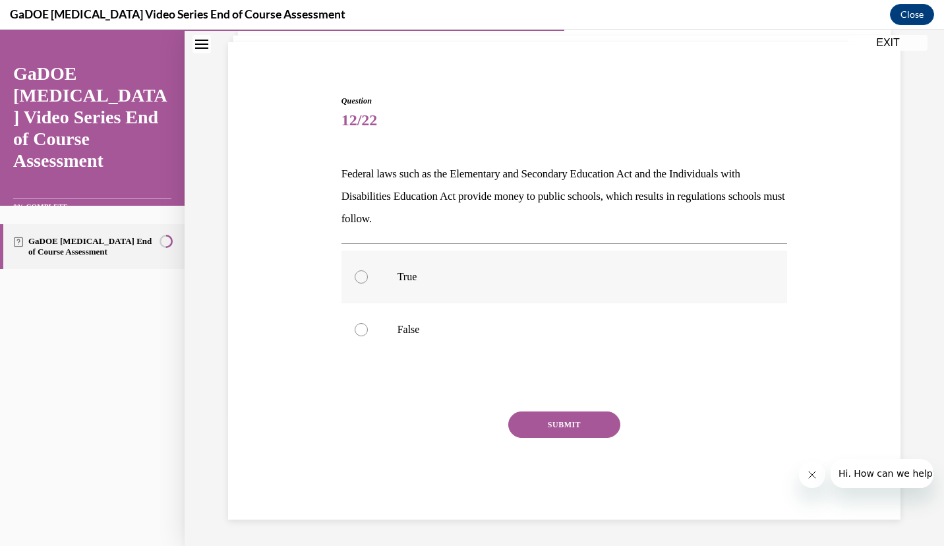
click at [585, 264] on label "True" at bounding box center [564, 276] width 446 height 53
click at [368, 270] on input "True" at bounding box center [361, 276] width 13 height 13
radio input "true"
click at [545, 430] on button "SUBMIT" at bounding box center [564, 424] width 112 height 26
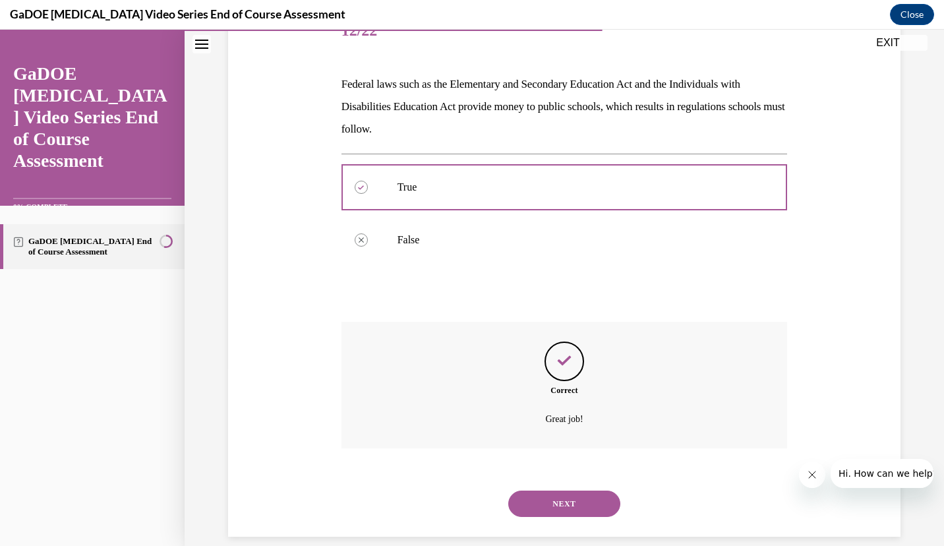
scroll to position [195, 0]
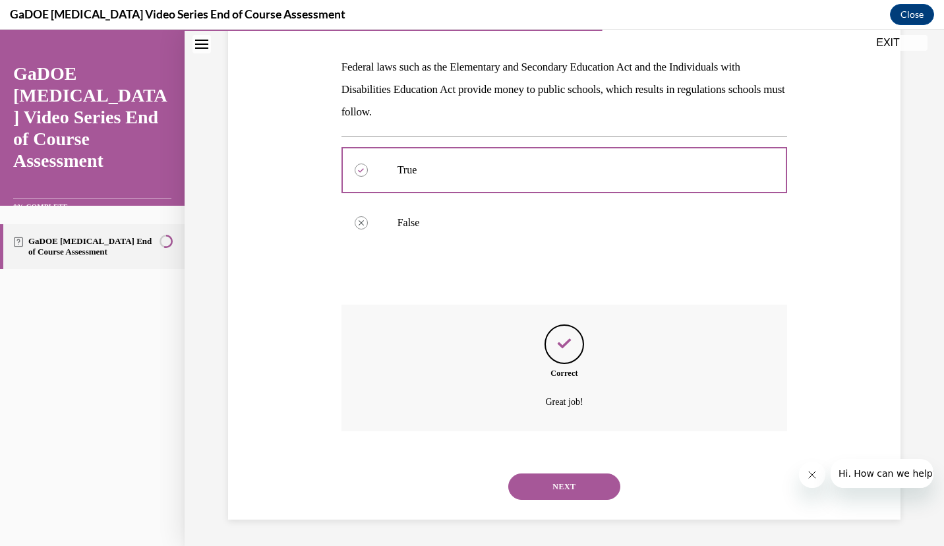
click at [520, 486] on button "NEXT" at bounding box center [564, 486] width 112 height 26
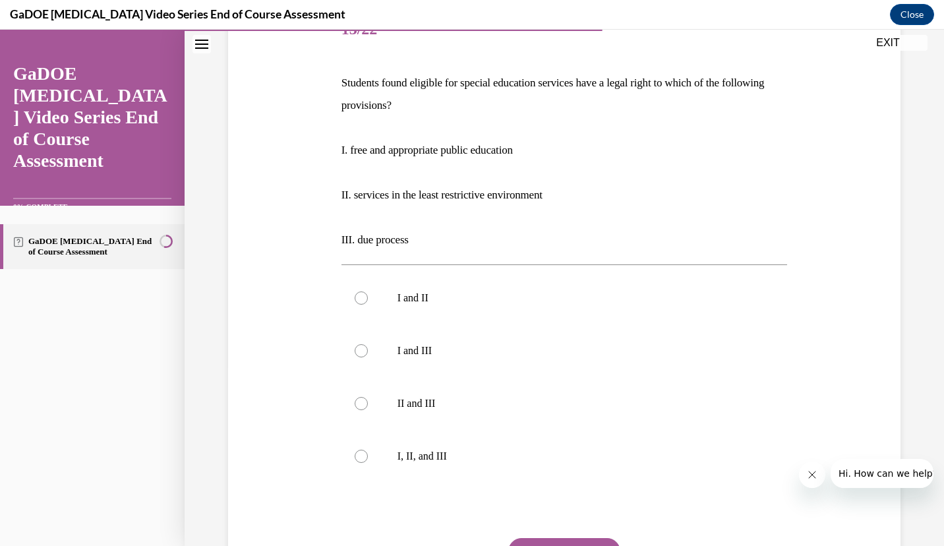
scroll to position [186, 0]
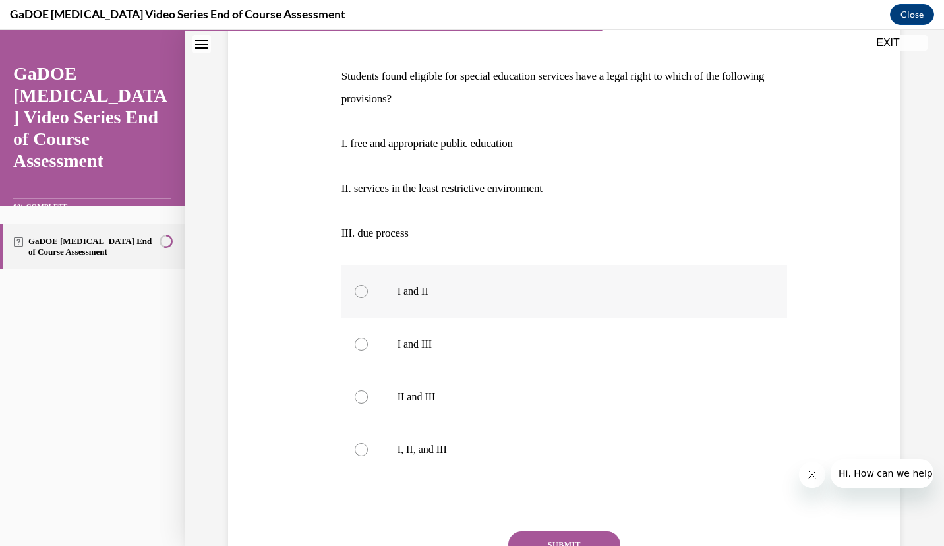
click at [400, 293] on p "I and II" at bounding box center [575, 291] width 357 height 13
click at [368, 293] on input "I and II" at bounding box center [361, 291] width 13 height 13
radio input "true"
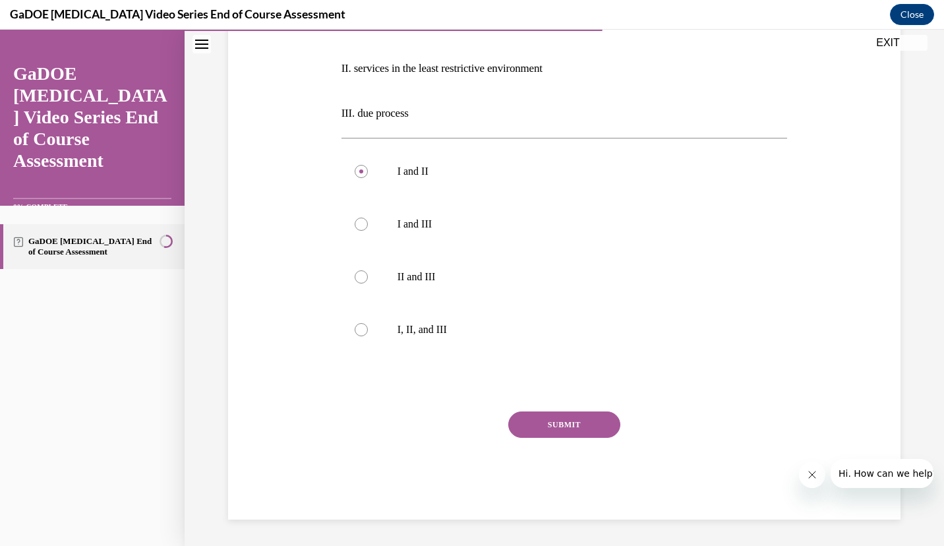
click at [552, 424] on button "SUBMIT" at bounding box center [564, 424] width 112 height 26
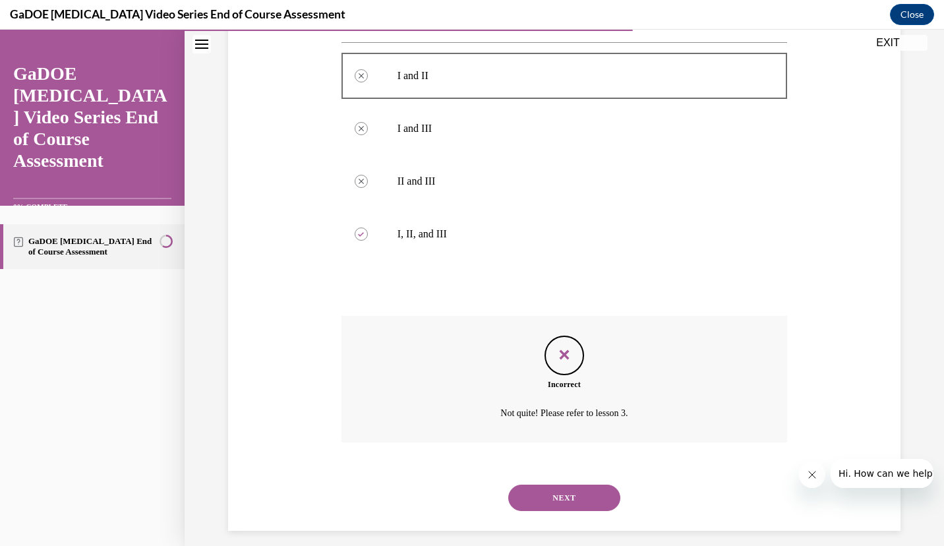
scroll to position [413, 0]
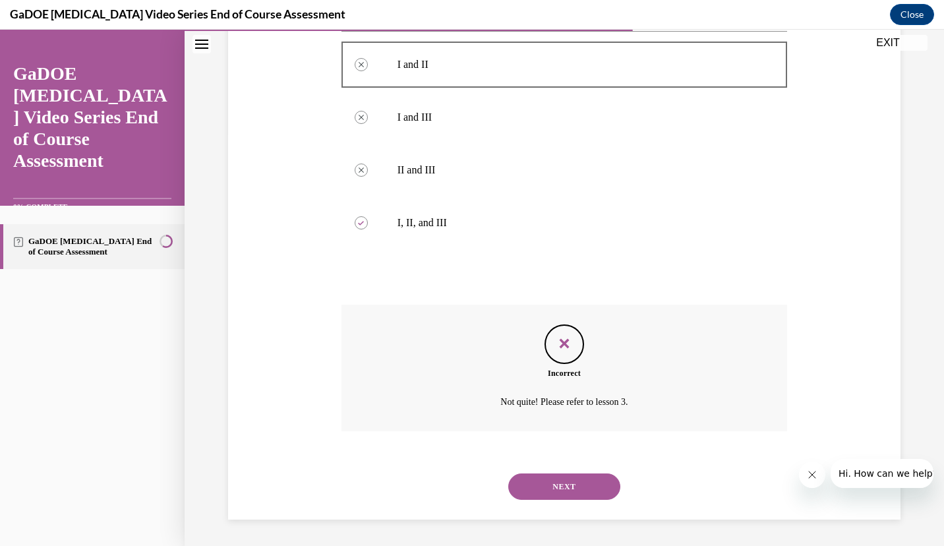
click at [527, 485] on button "NEXT" at bounding box center [564, 486] width 112 height 26
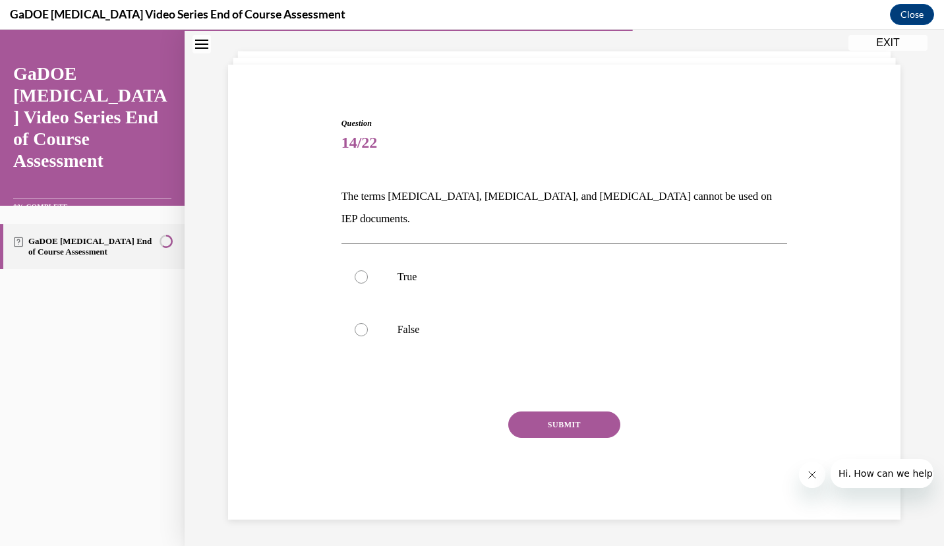
scroll to position [44, 0]
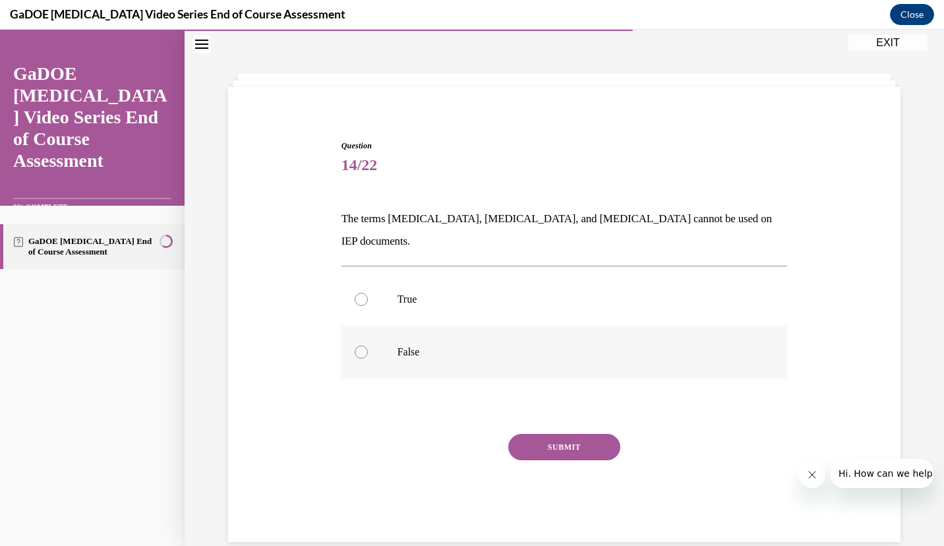
click at [367, 332] on label "False" at bounding box center [564, 352] width 446 height 53
click at [367, 345] on input "False" at bounding box center [361, 351] width 13 height 13
radio input "true"
click at [542, 434] on button "SUBMIT" at bounding box center [564, 447] width 112 height 26
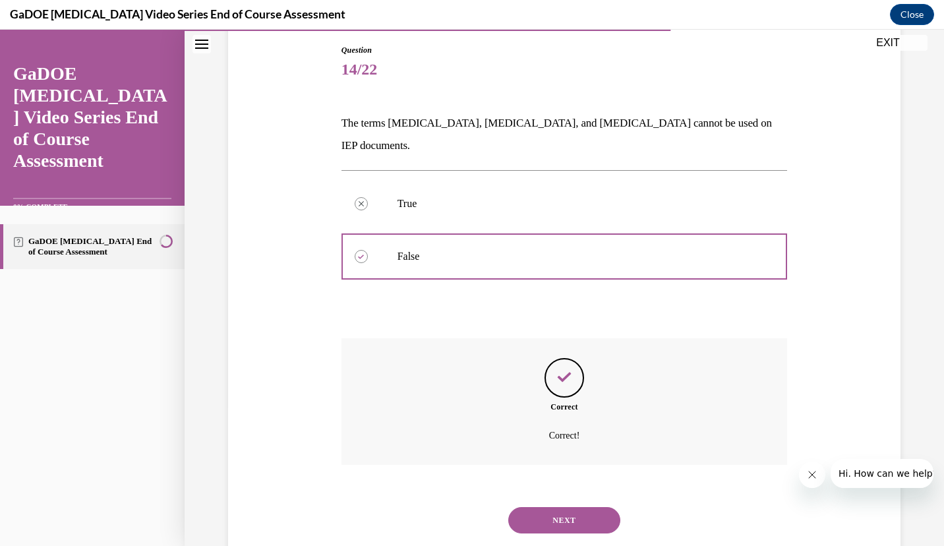
scroll to position [150, 0]
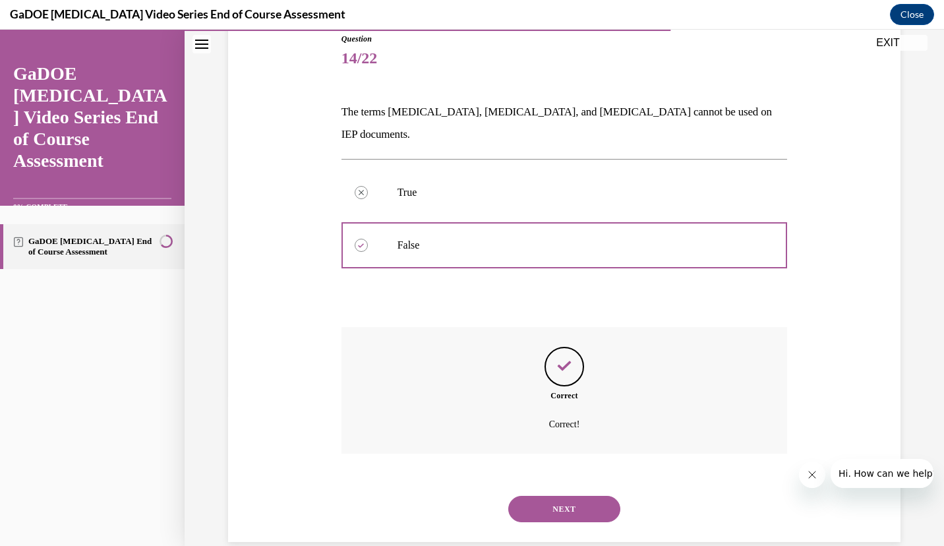
click at [531, 496] on button "NEXT" at bounding box center [564, 509] width 112 height 26
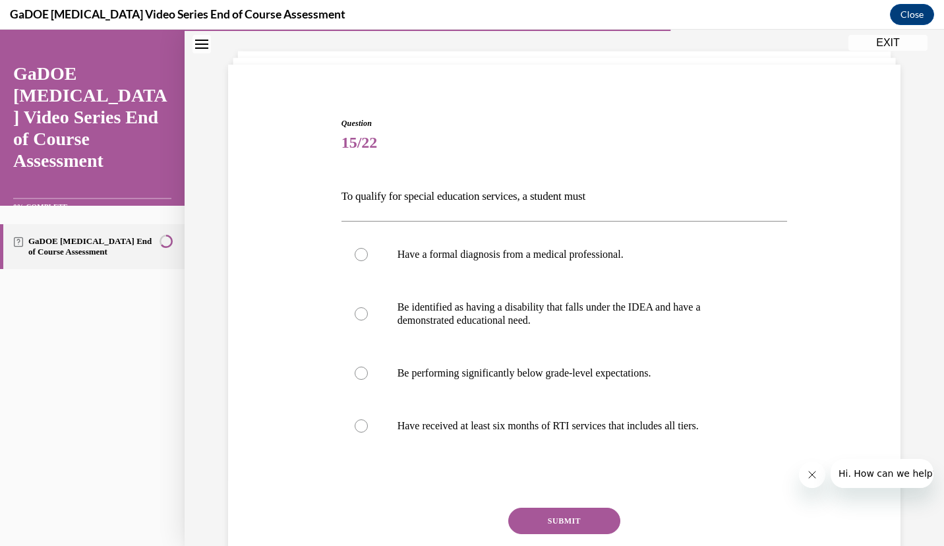
scroll to position [68, 0]
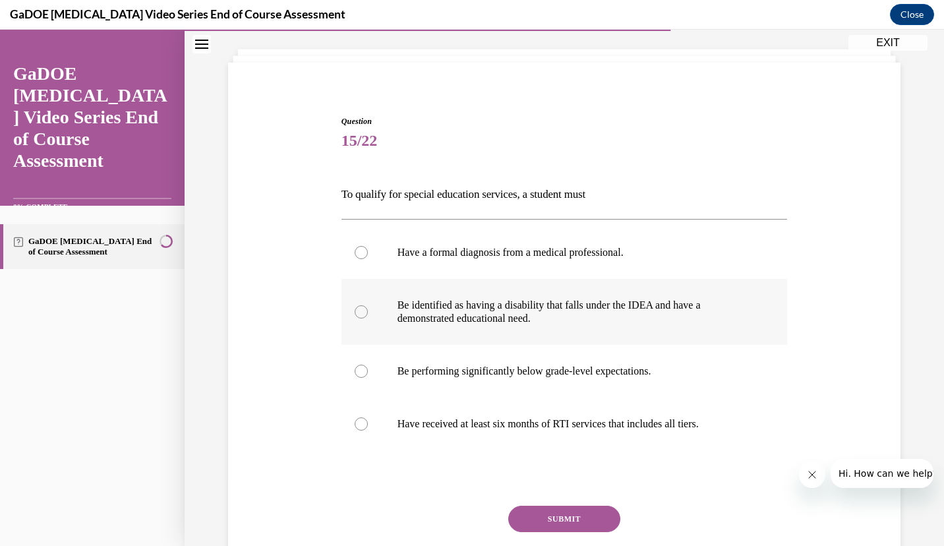
click at [587, 308] on p "Be identified as having a disability that falls under the IDEA and have a demon…" at bounding box center [575, 312] width 357 height 26
click at [368, 308] on input "Be identified as having a disability that falls under the IDEA and have a demon…" at bounding box center [361, 311] width 13 height 13
radio input "true"
click at [527, 516] on button "SUBMIT" at bounding box center [564, 519] width 112 height 26
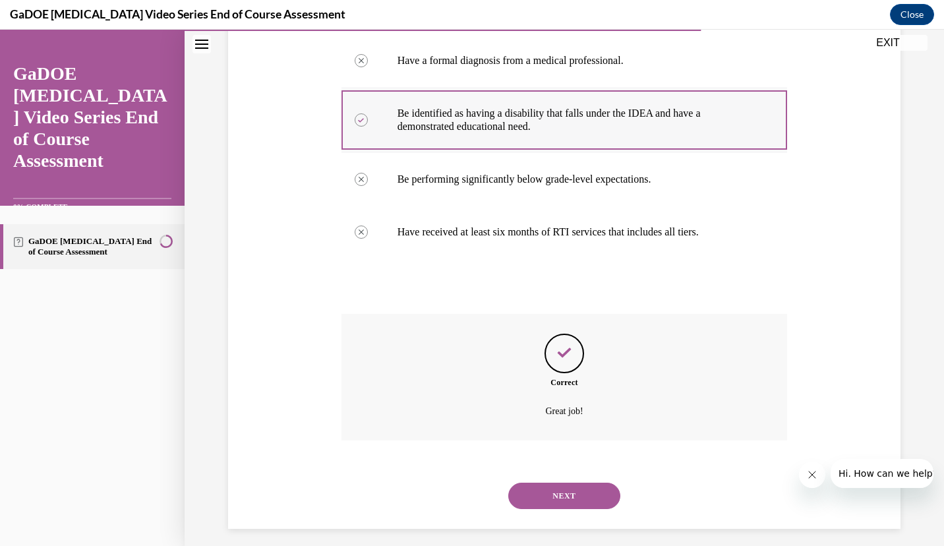
scroll to position [269, 0]
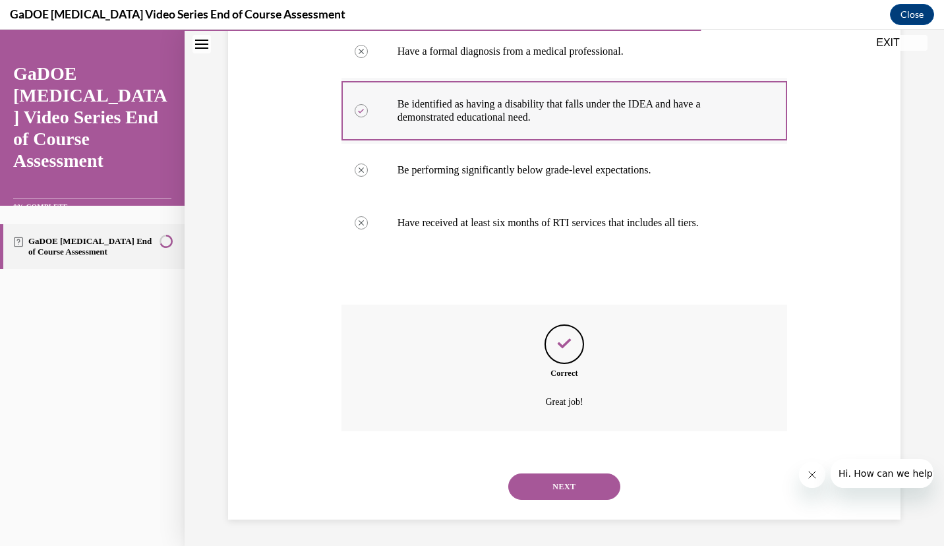
click at [536, 487] on button "NEXT" at bounding box center [564, 486] width 112 height 26
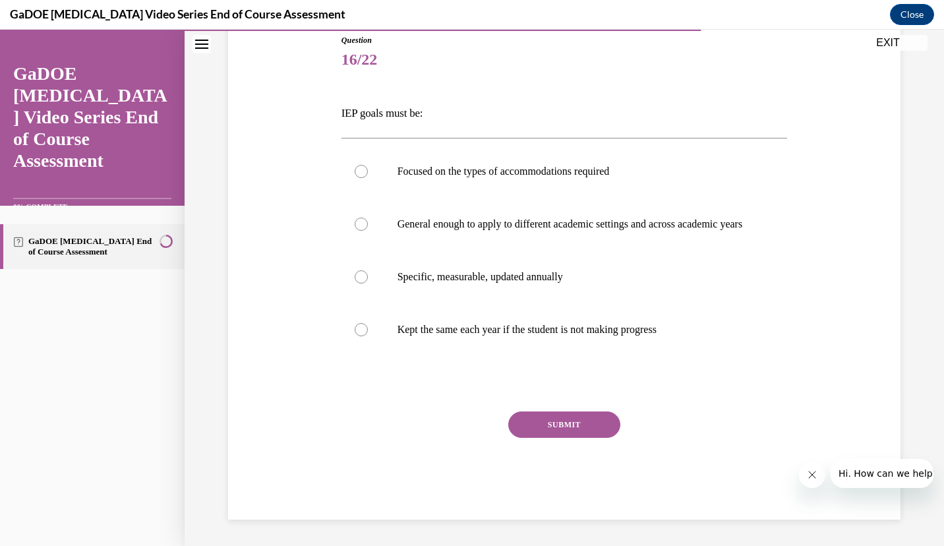
scroll to position [147, 0]
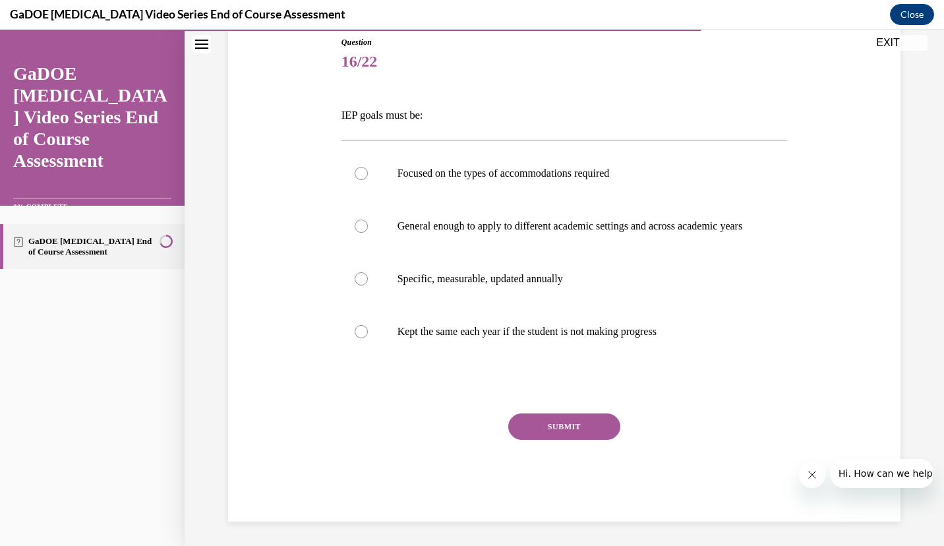
click at [573, 303] on label "Specific, measurable, updated annually" at bounding box center [564, 278] width 446 height 53
click at [368, 285] on input "Specific, measurable, updated annually" at bounding box center [361, 278] width 13 height 13
radio input "true"
click at [548, 438] on button "SUBMIT" at bounding box center [564, 426] width 112 height 26
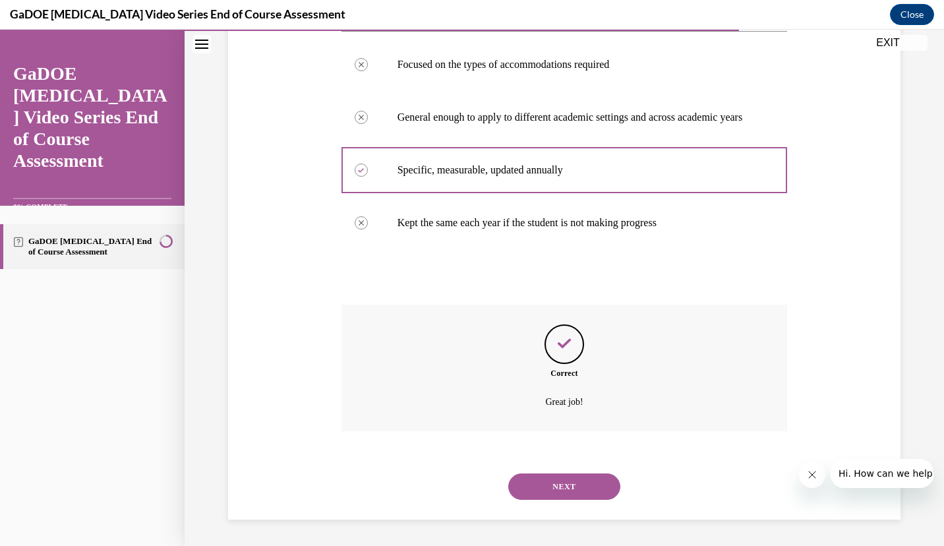
scroll to position [269, 0]
